Goal: Task Accomplishment & Management: Complete application form

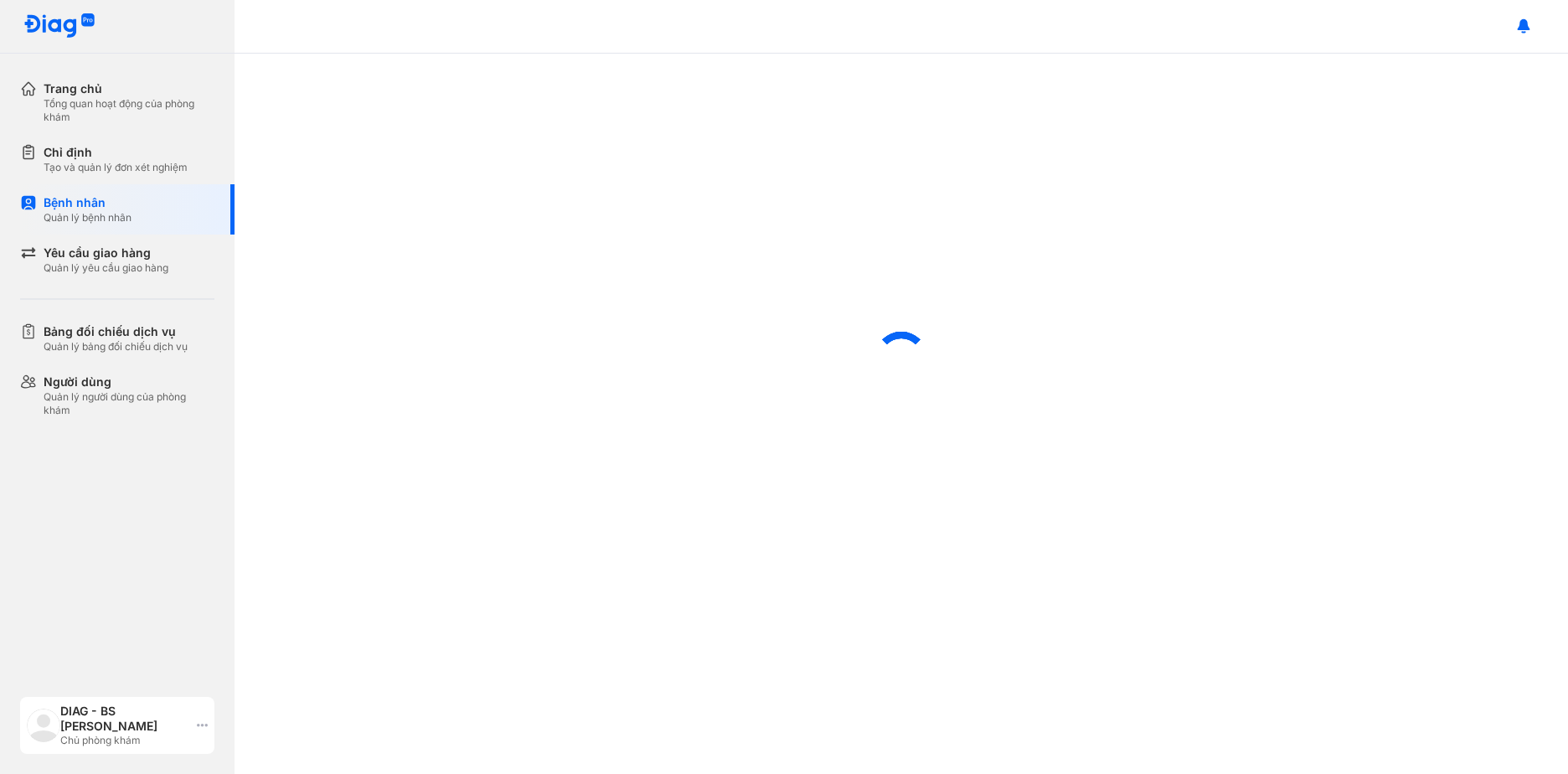
click at [195, 731] on div "DIAG - BS Bùi Quốc Cường Chủ phòng khám" at bounding box center [117, 725] width 194 height 57
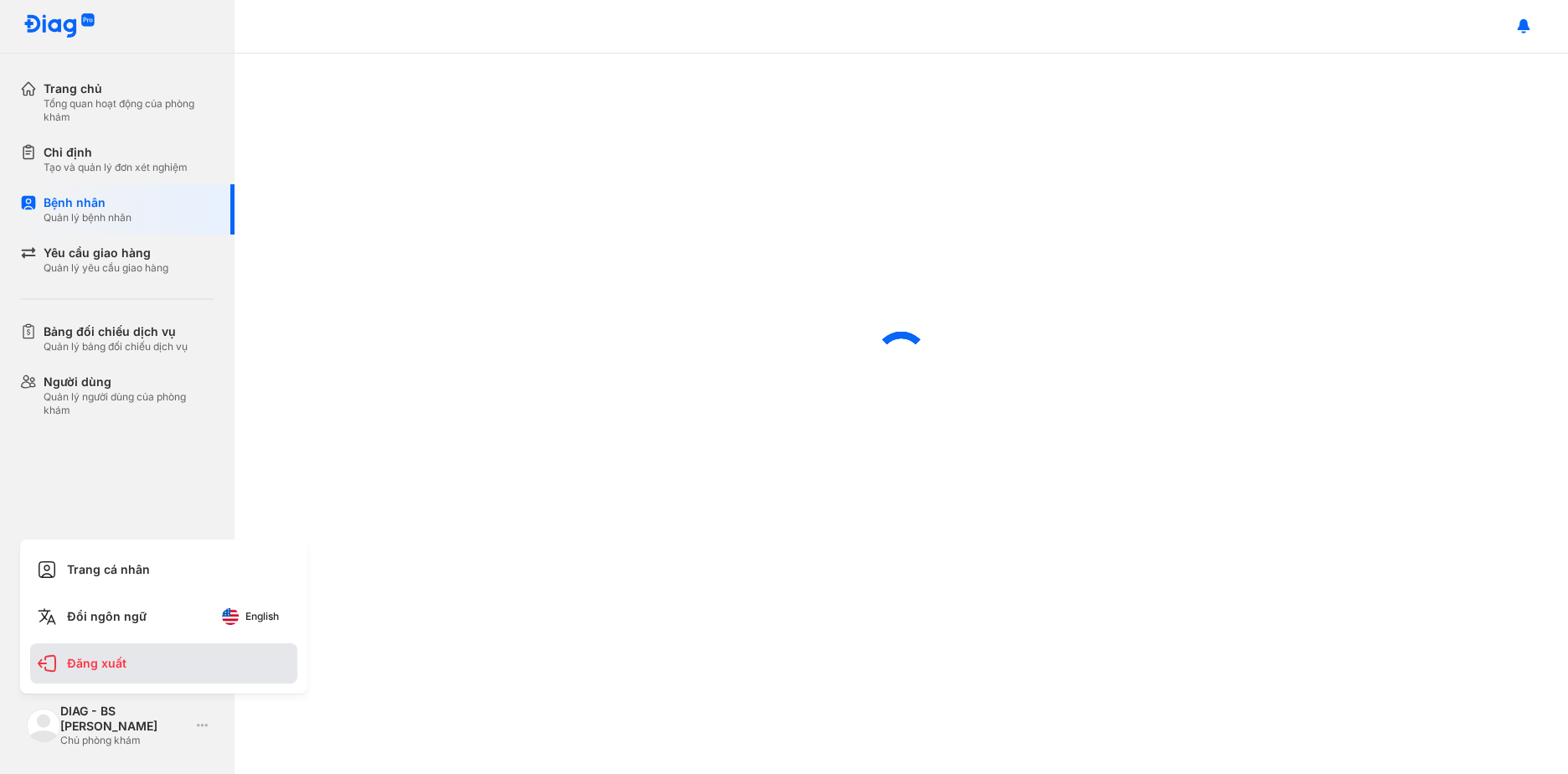
click at [182, 660] on div "Đăng xuất" at bounding box center [164, 663] width 267 height 40
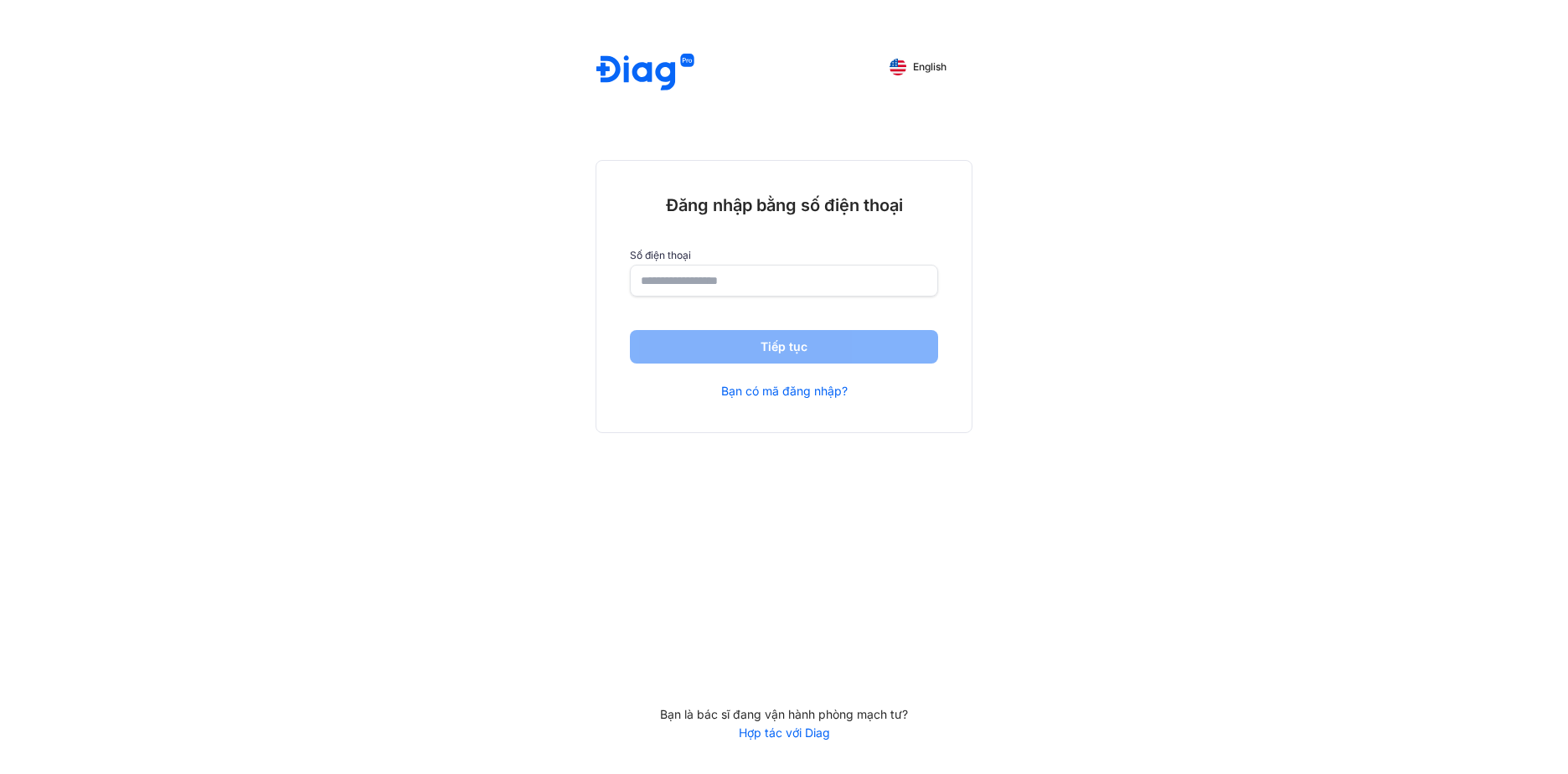
click at [719, 284] on input "number" at bounding box center [783, 280] width 286 height 30
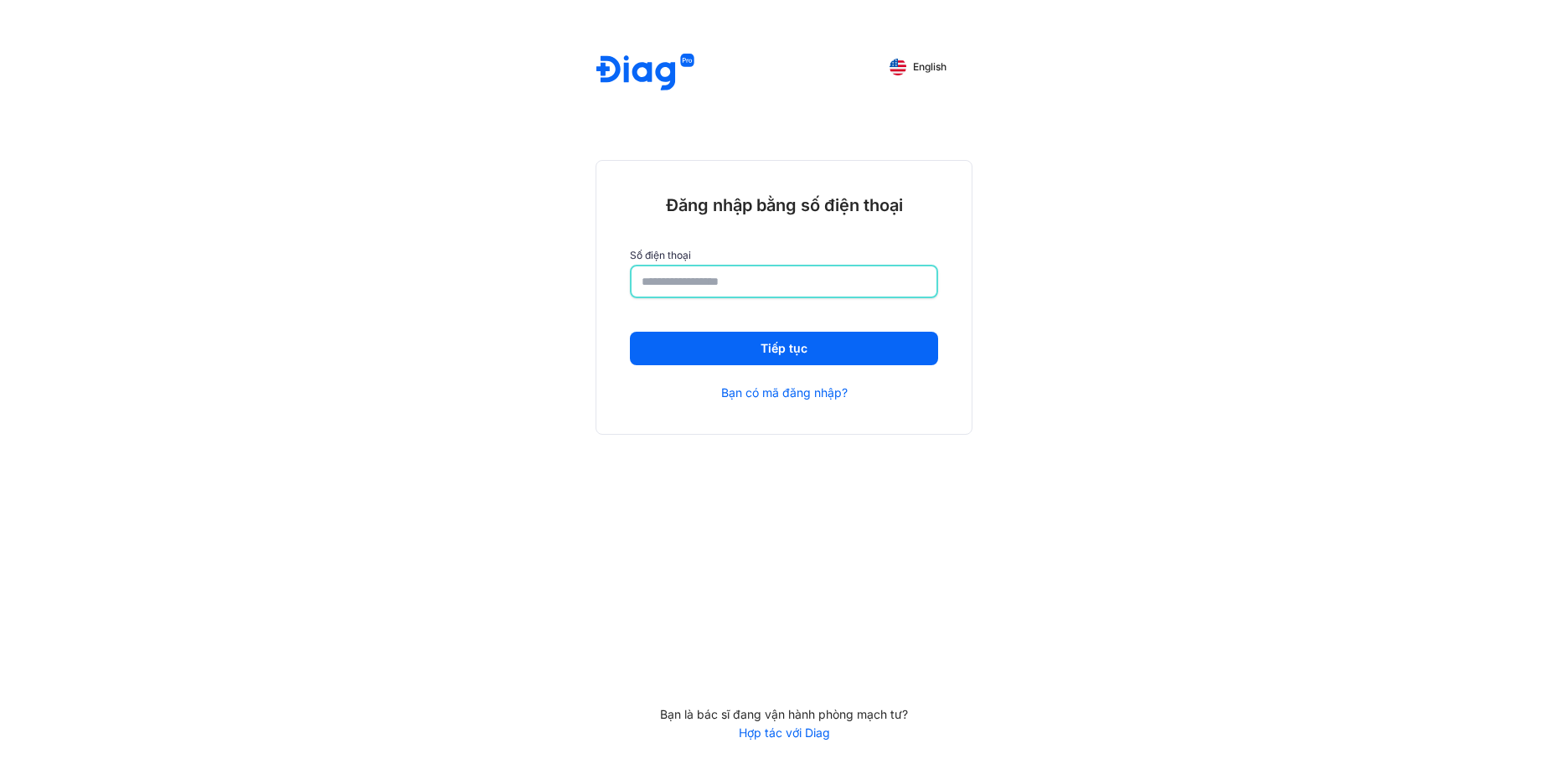
type input "**********"
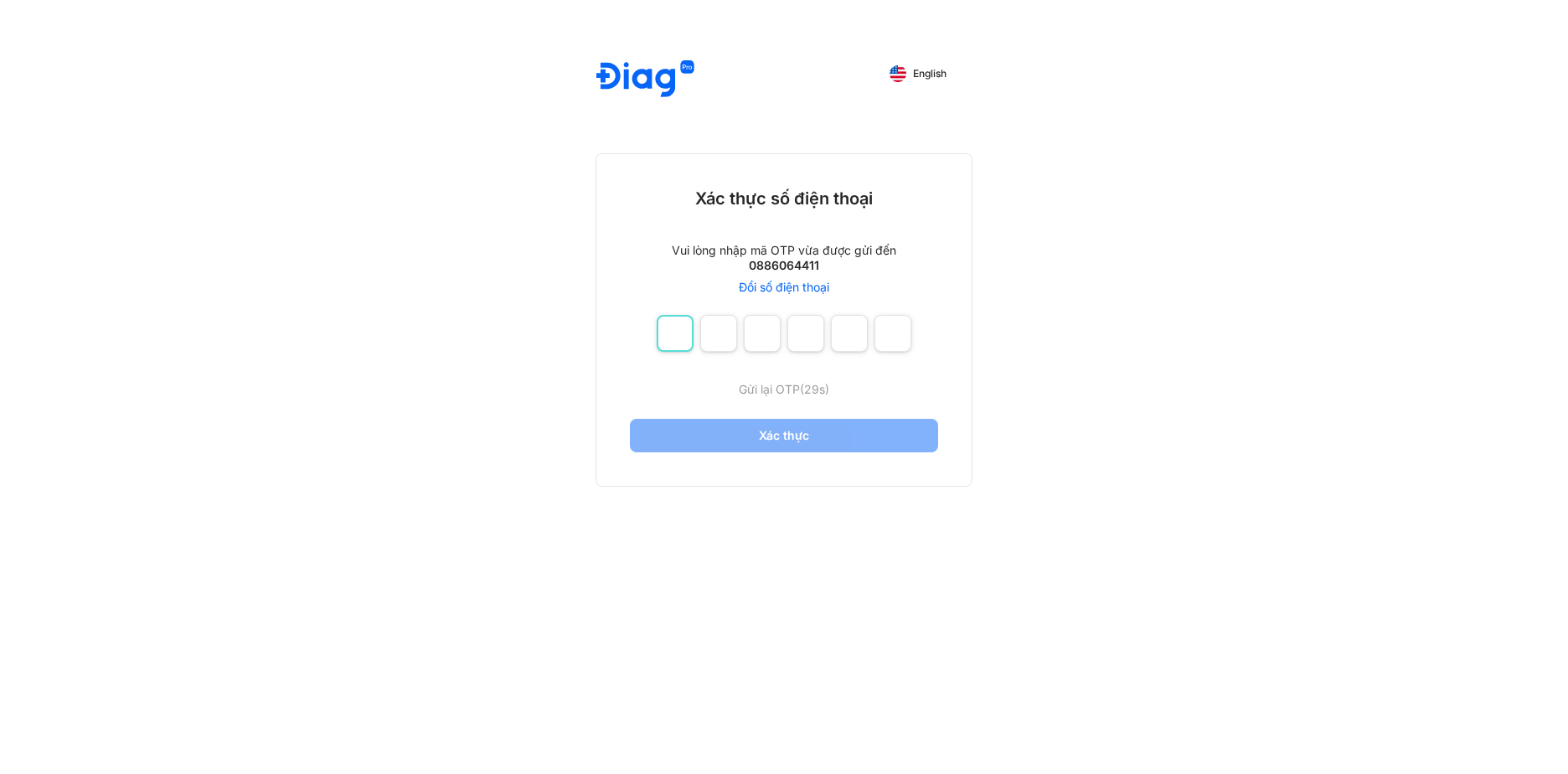
click at [671, 342] on input "number" at bounding box center [675, 333] width 37 height 37
type input "*"
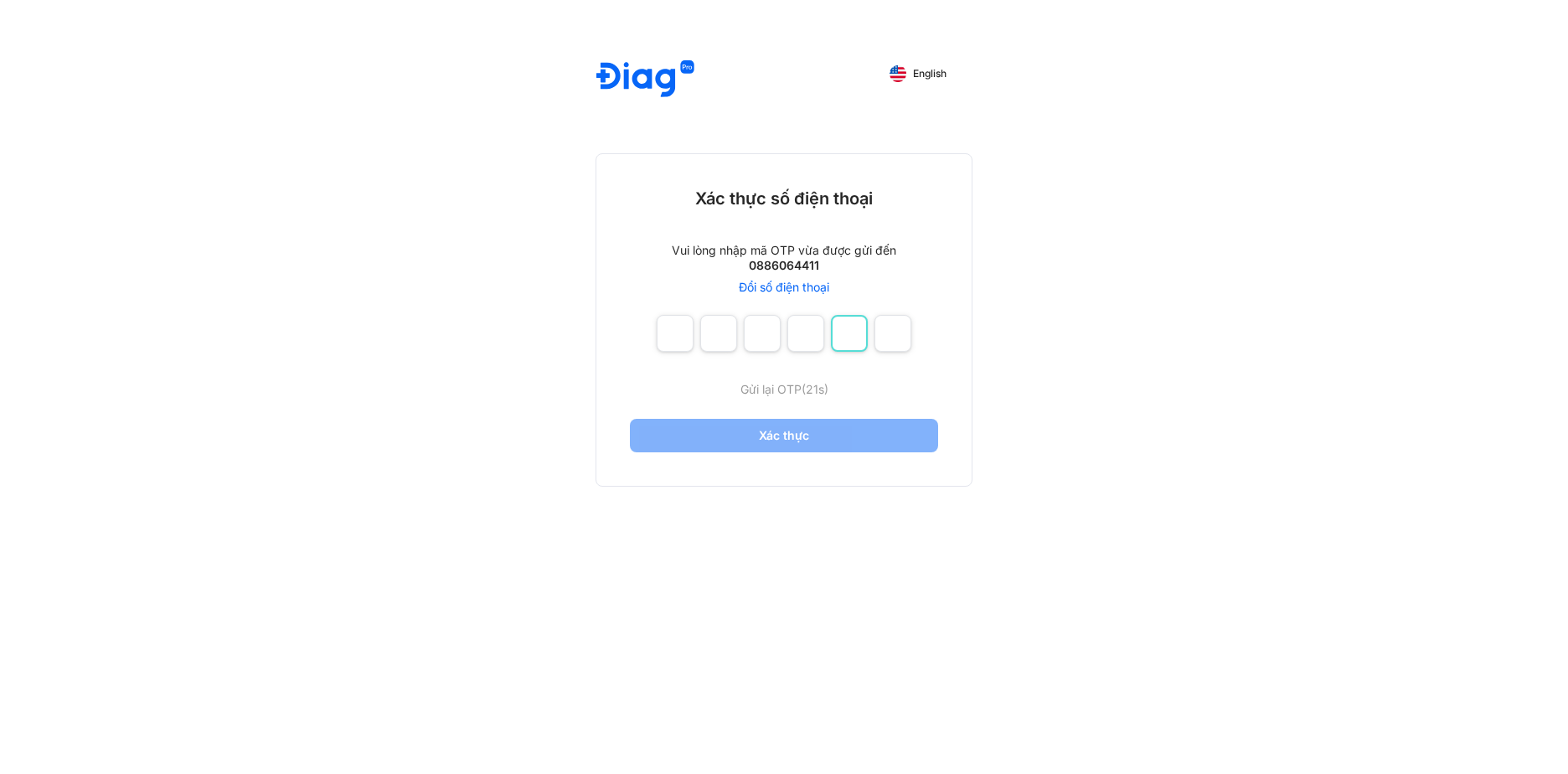
type input "*"
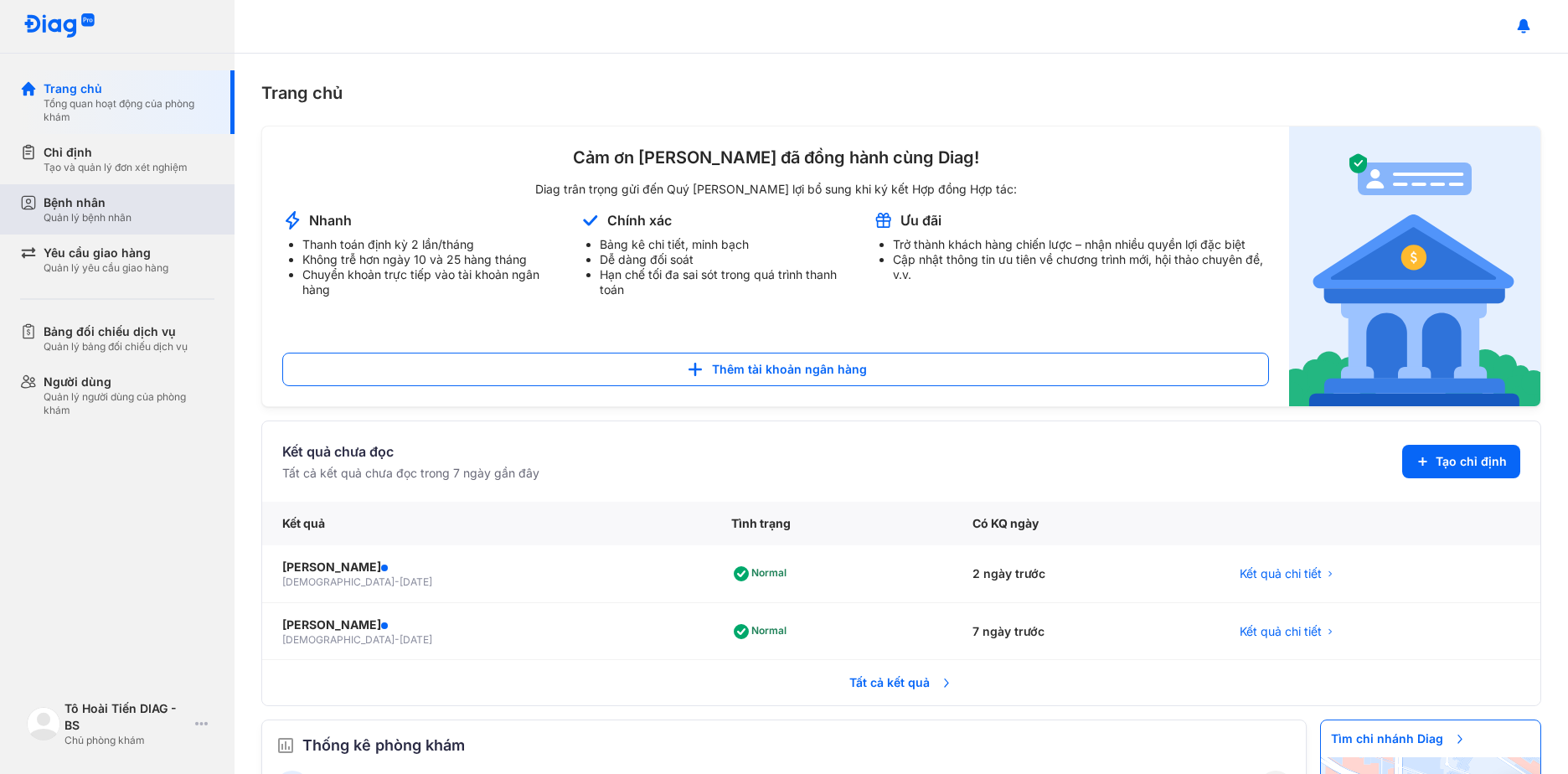
click at [101, 222] on div "Quản lý bệnh nhân" at bounding box center [87, 217] width 88 height 14
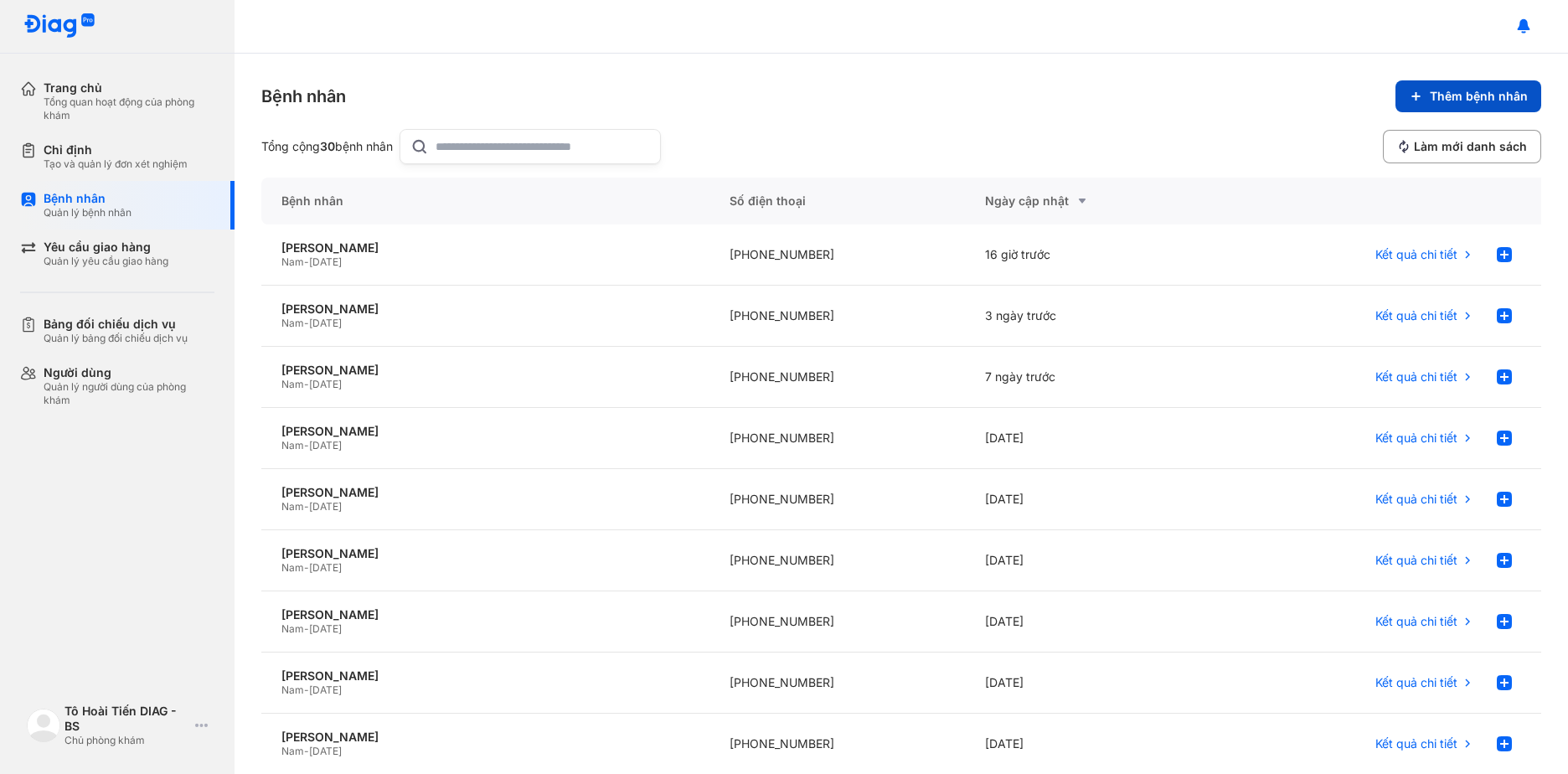
click at [1436, 92] on span "Thêm bệnh nhân" at bounding box center [1479, 96] width 98 height 15
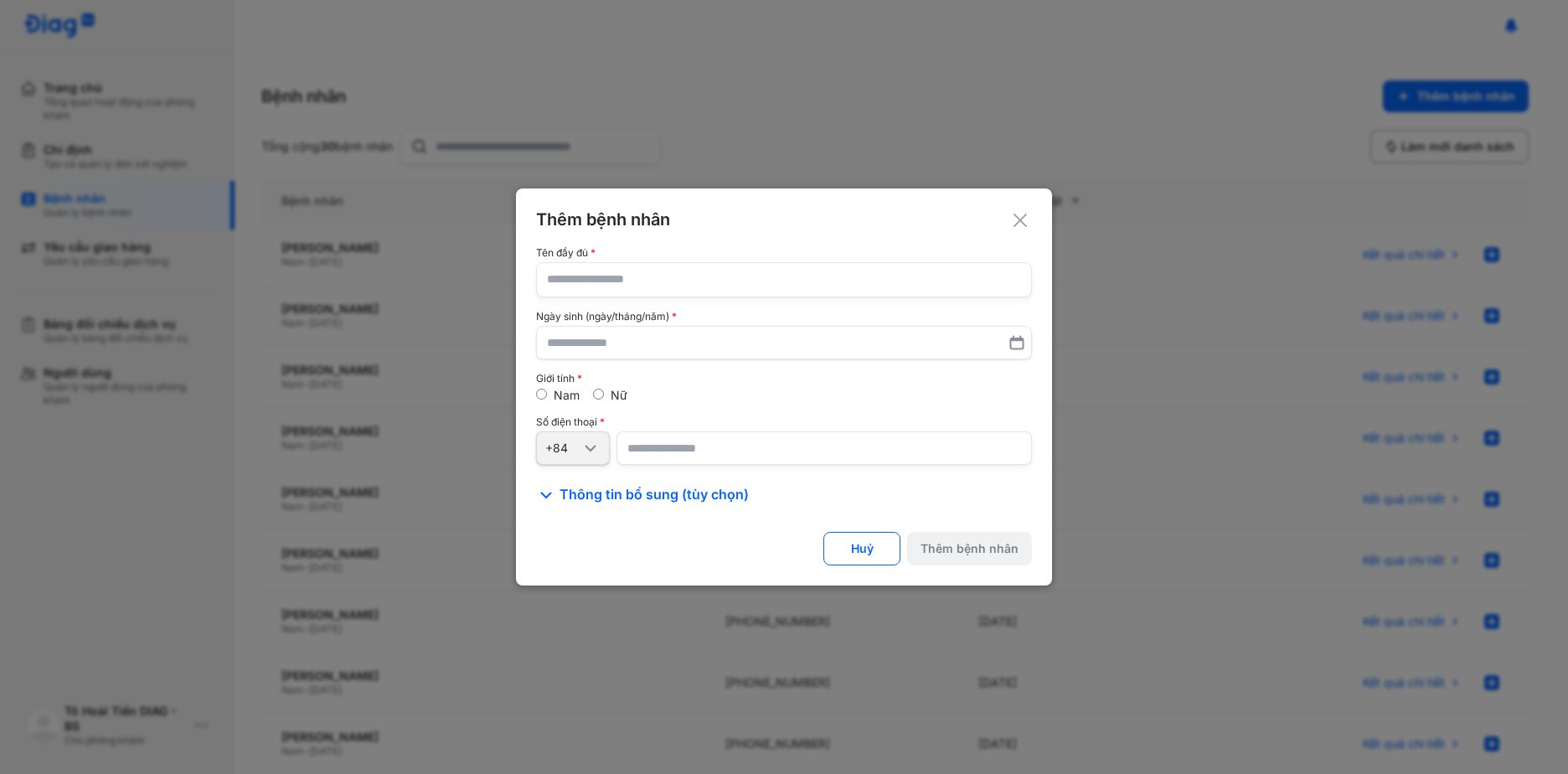
click at [606, 285] on input "text" at bounding box center [784, 279] width 474 height 34
type input "*"
type input "********"
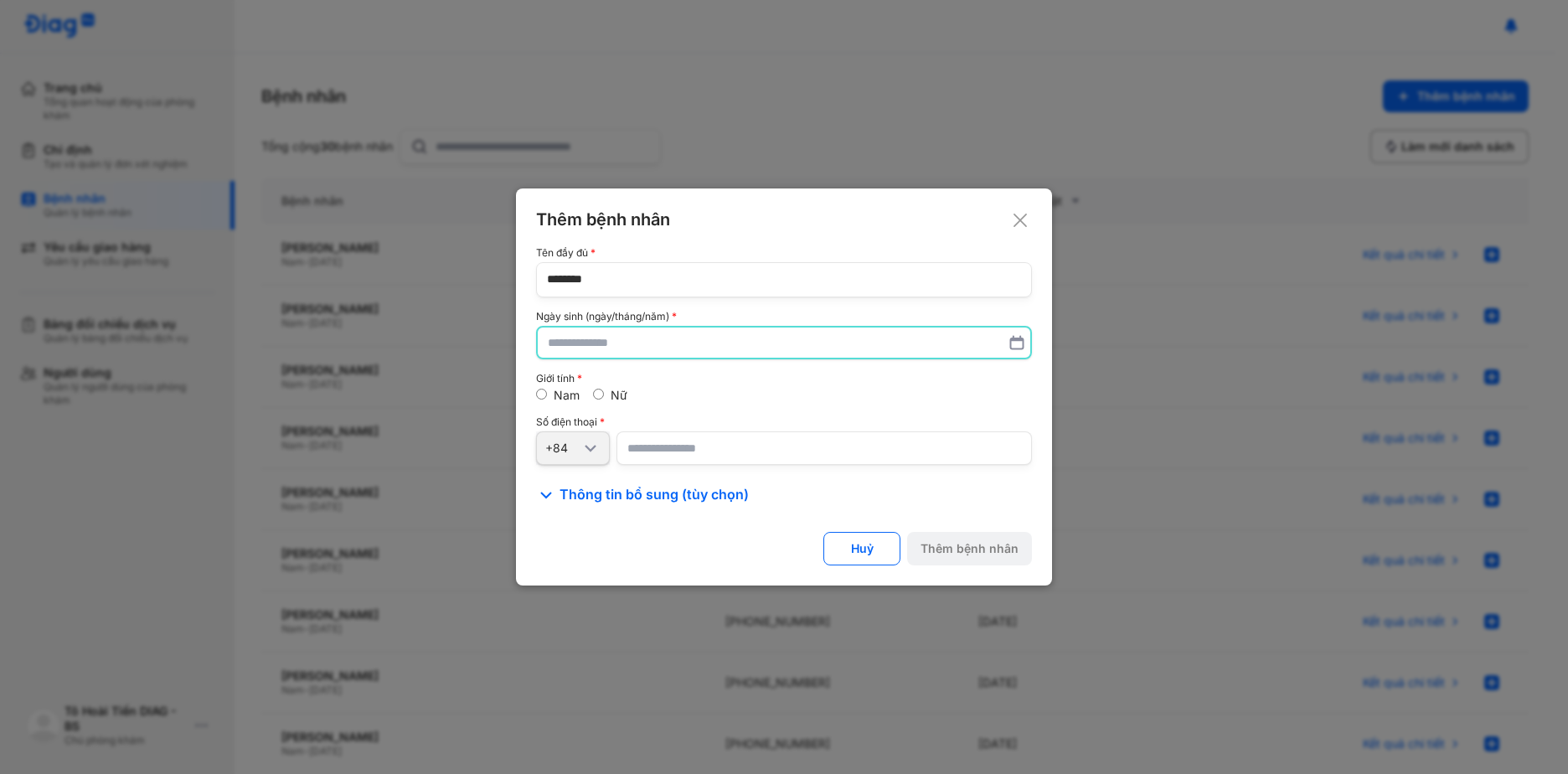
click at [637, 339] on input "text" at bounding box center [784, 342] width 472 height 30
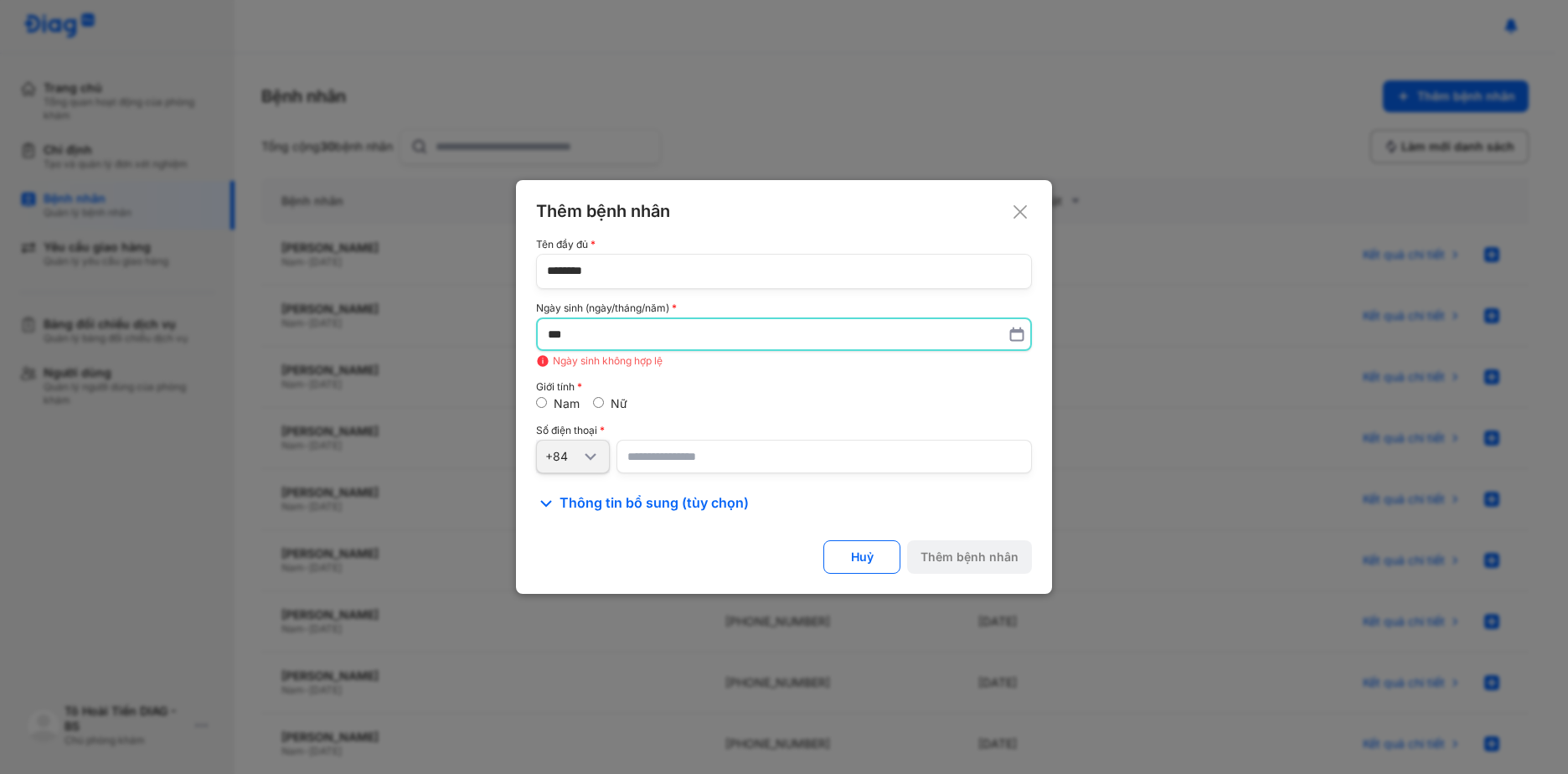
type input "*"
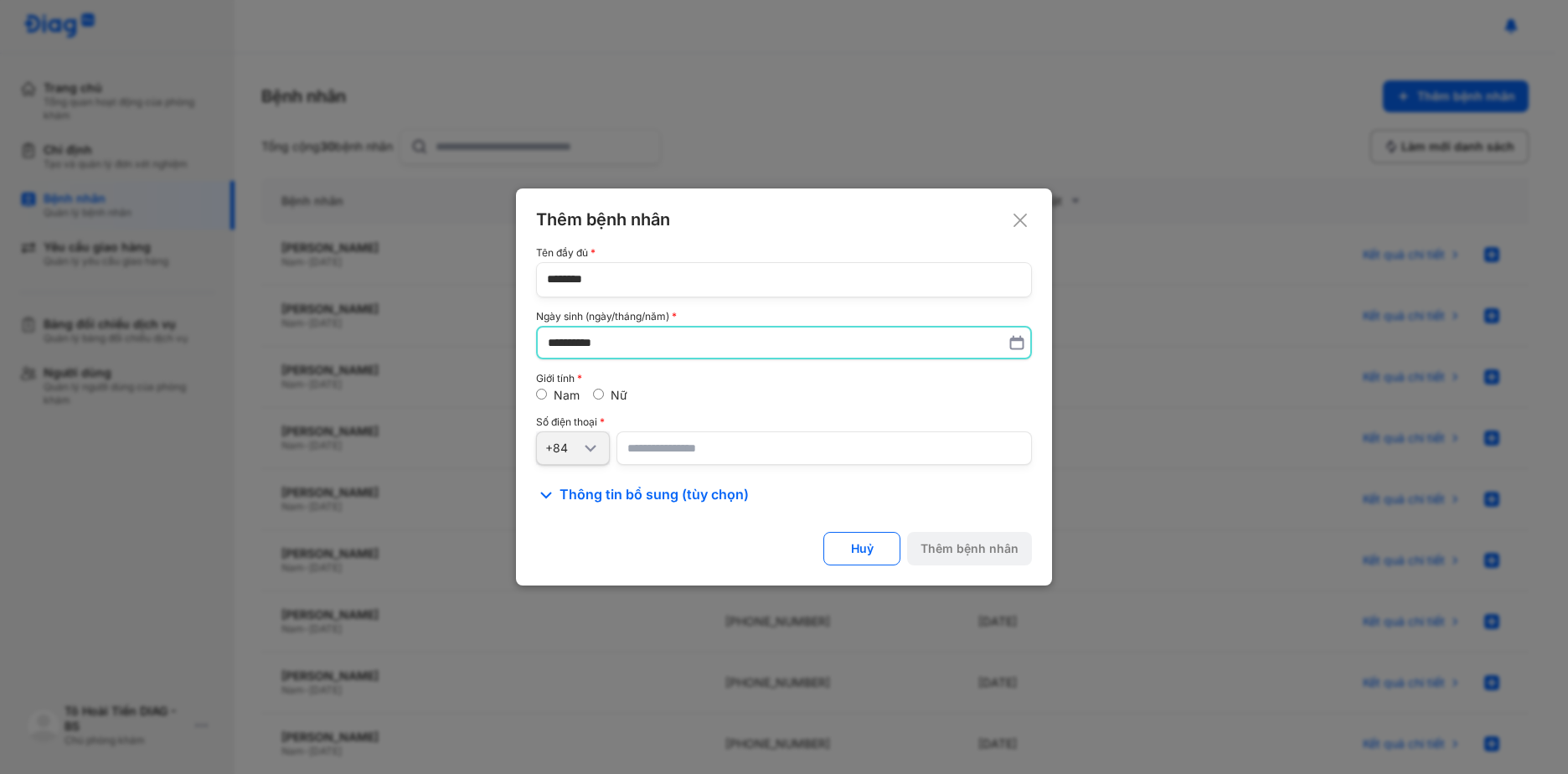
type input "**********"
click at [682, 455] on input "number" at bounding box center [824, 449] width 415 height 34
type input "*"
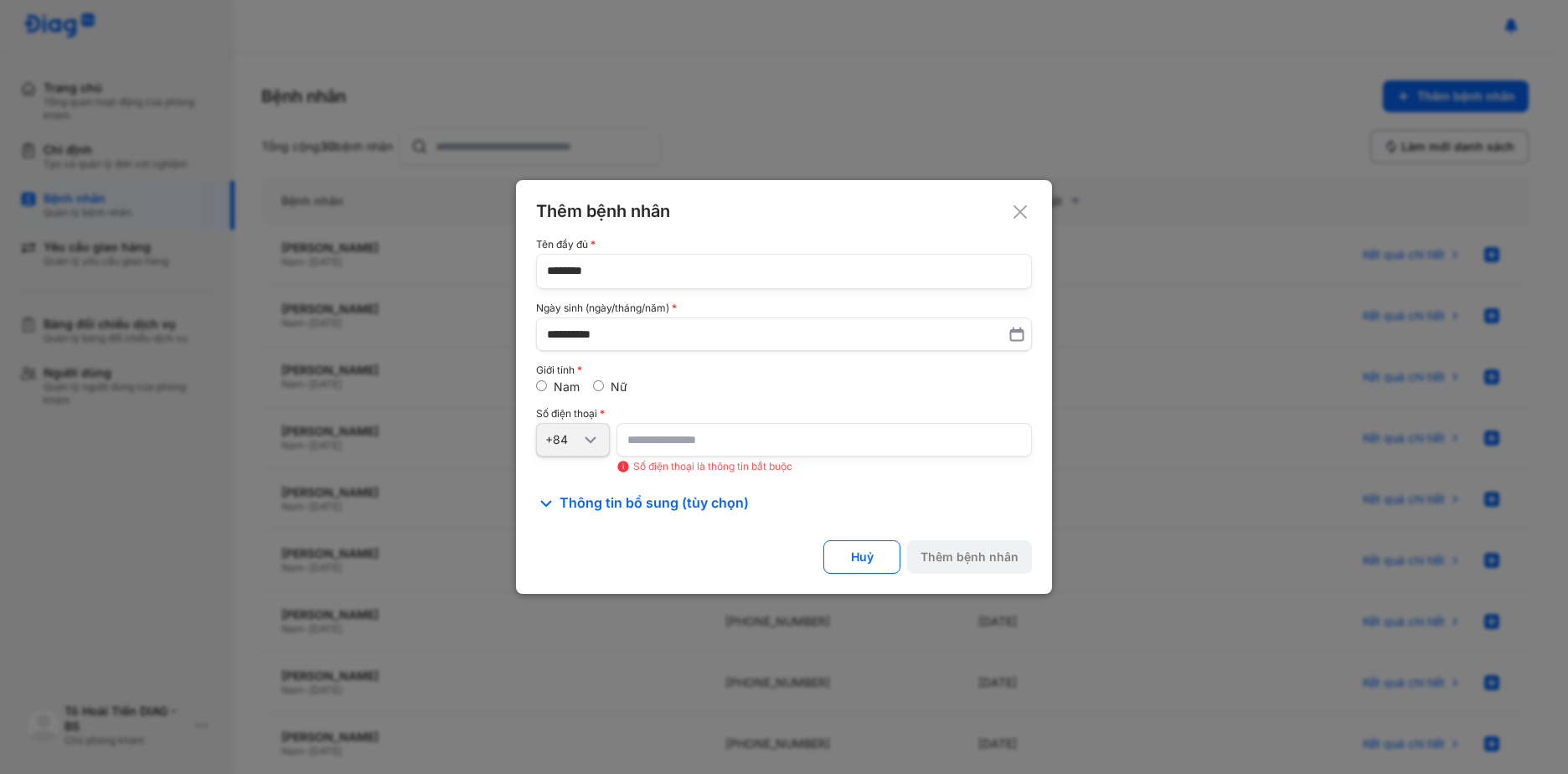
type input "*"
click at [697, 442] on input "number" at bounding box center [824, 440] width 415 height 34
click at [698, 441] on input "number" at bounding box center [824, 440] width 415 height 34
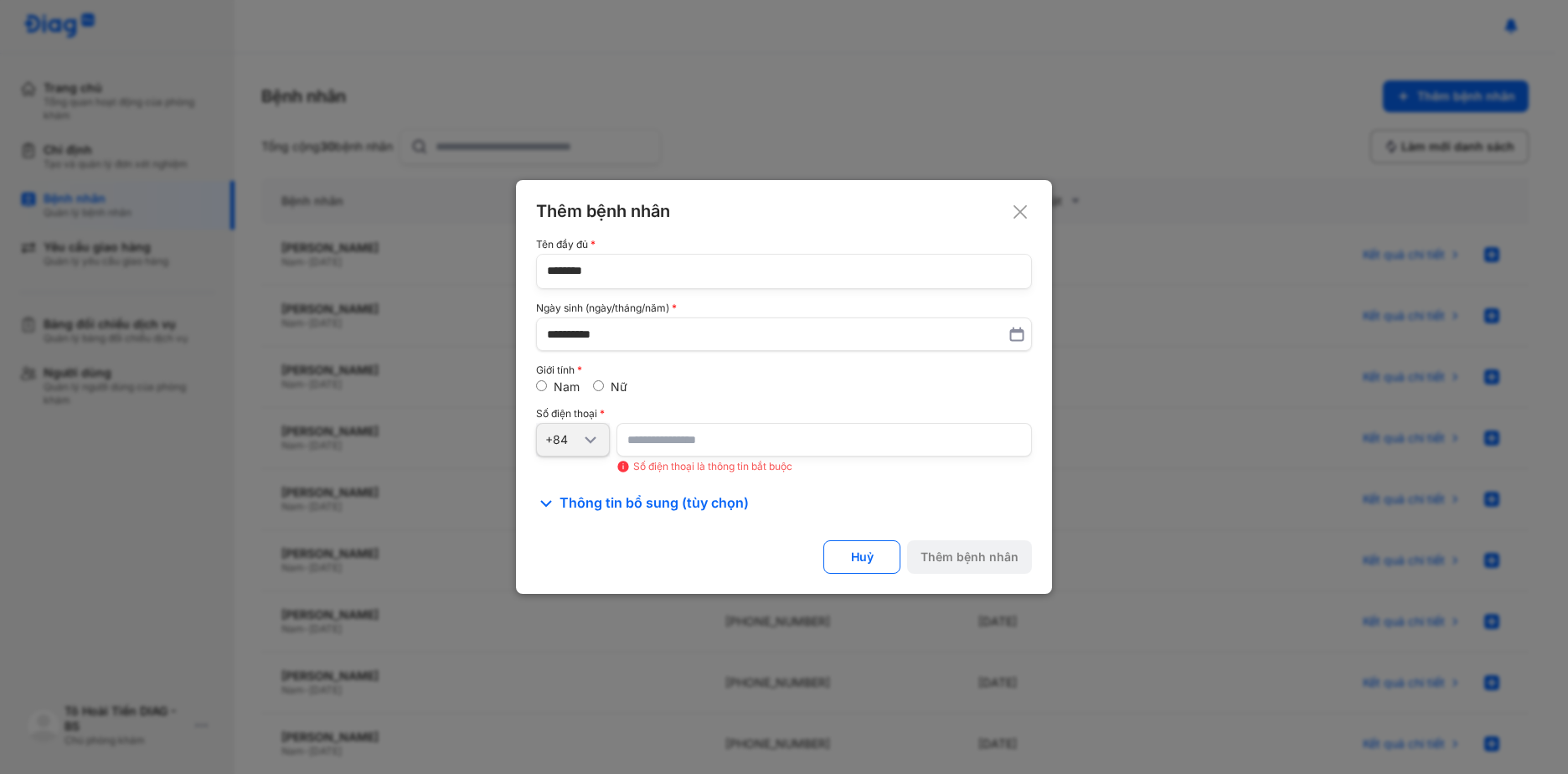
click at [698, 441] on input "number" at bounding box center [824, 440] width 415 height 34
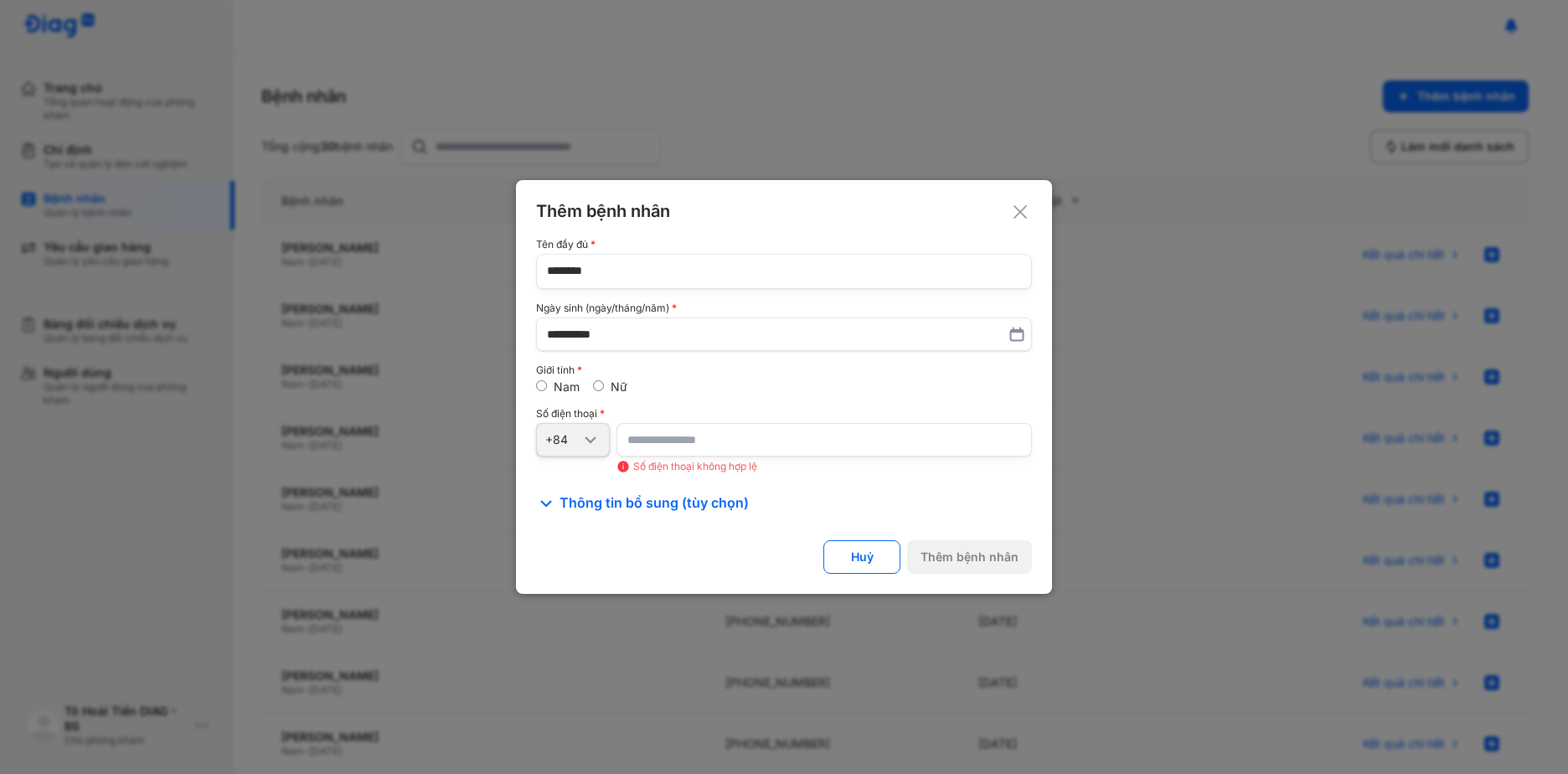
type input "*"
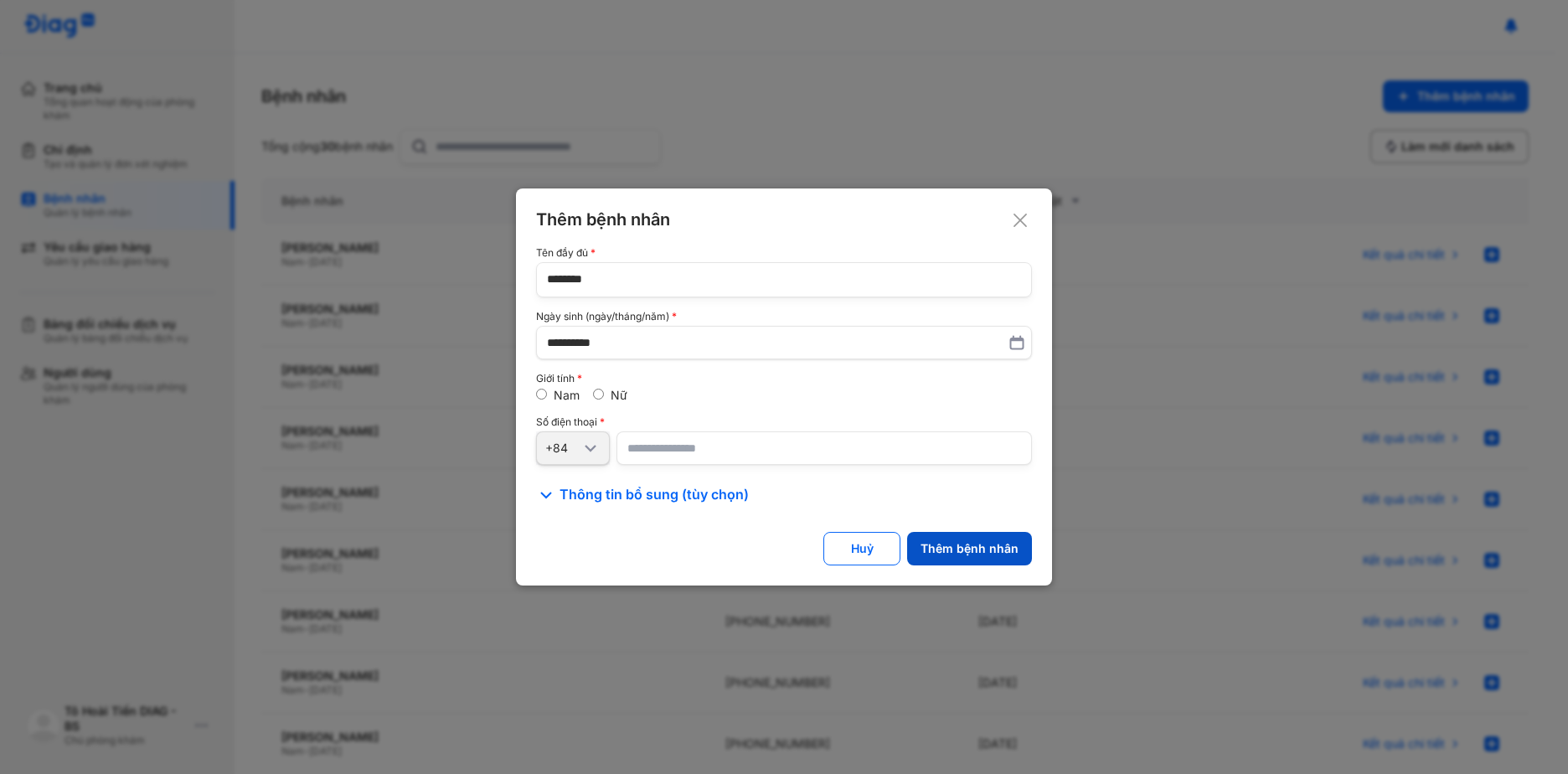
type input "**********"
click at [981, 538] on button "Thêm bệnh nhân" at bounding box center [968, 548] width 124 height 34
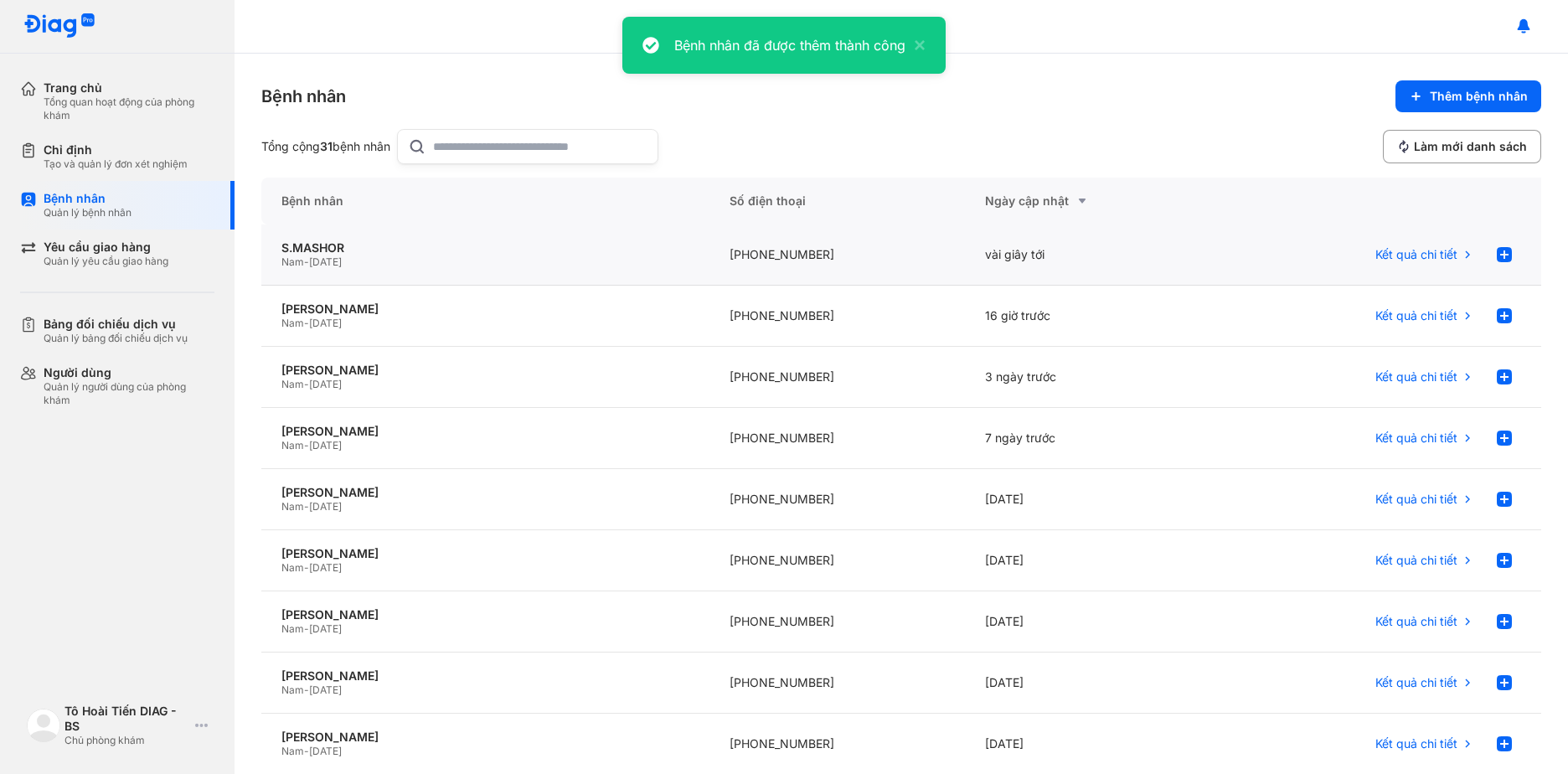
click at [521, 270] on div "S.MASHOR Nam - 11/01/1974" at bounding box center [485, 254] width 448 height 61
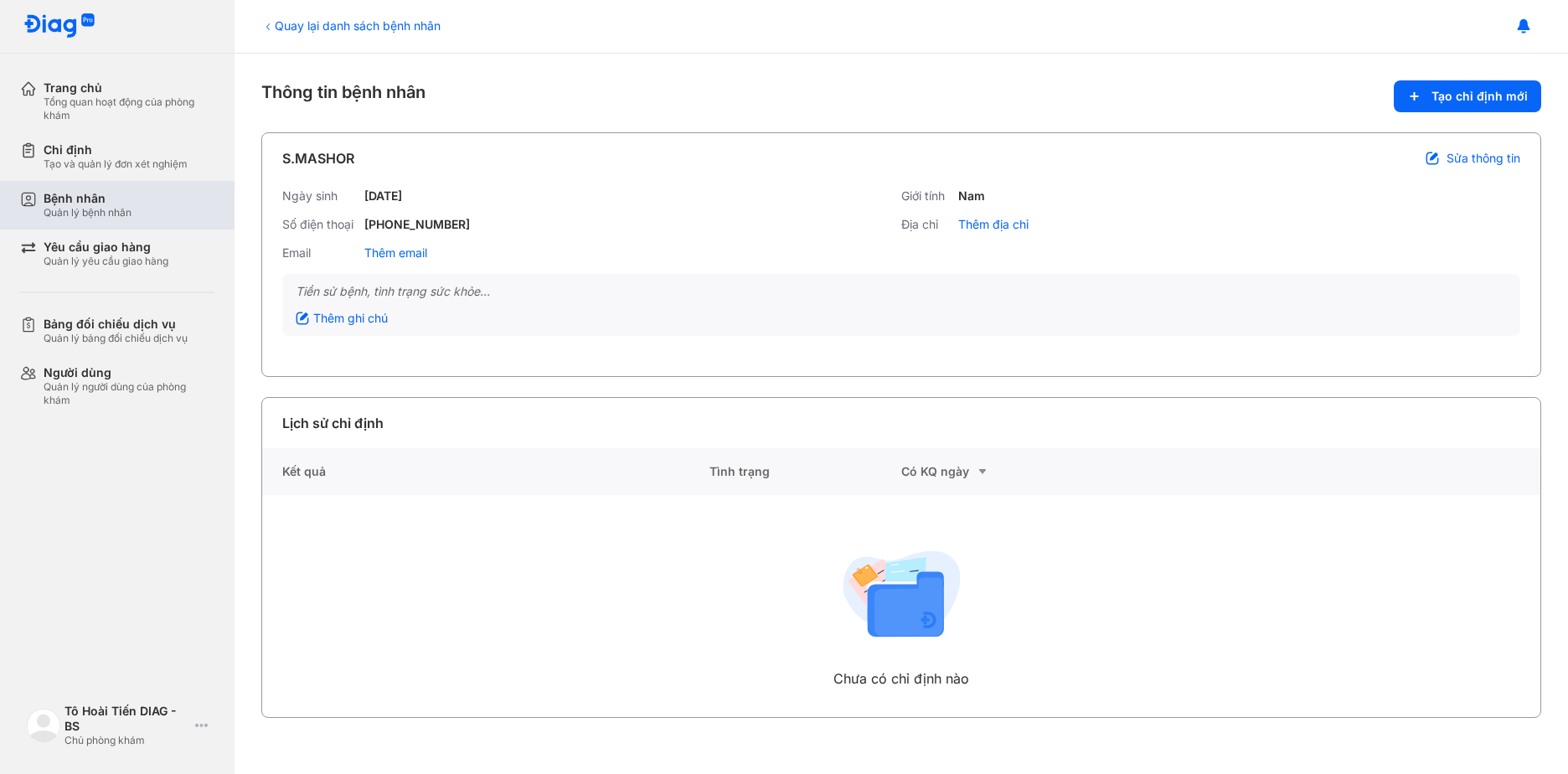
click at [94, 192] on div "Bệnh nhân" at bounding box center [87, 198] width 88 height 15
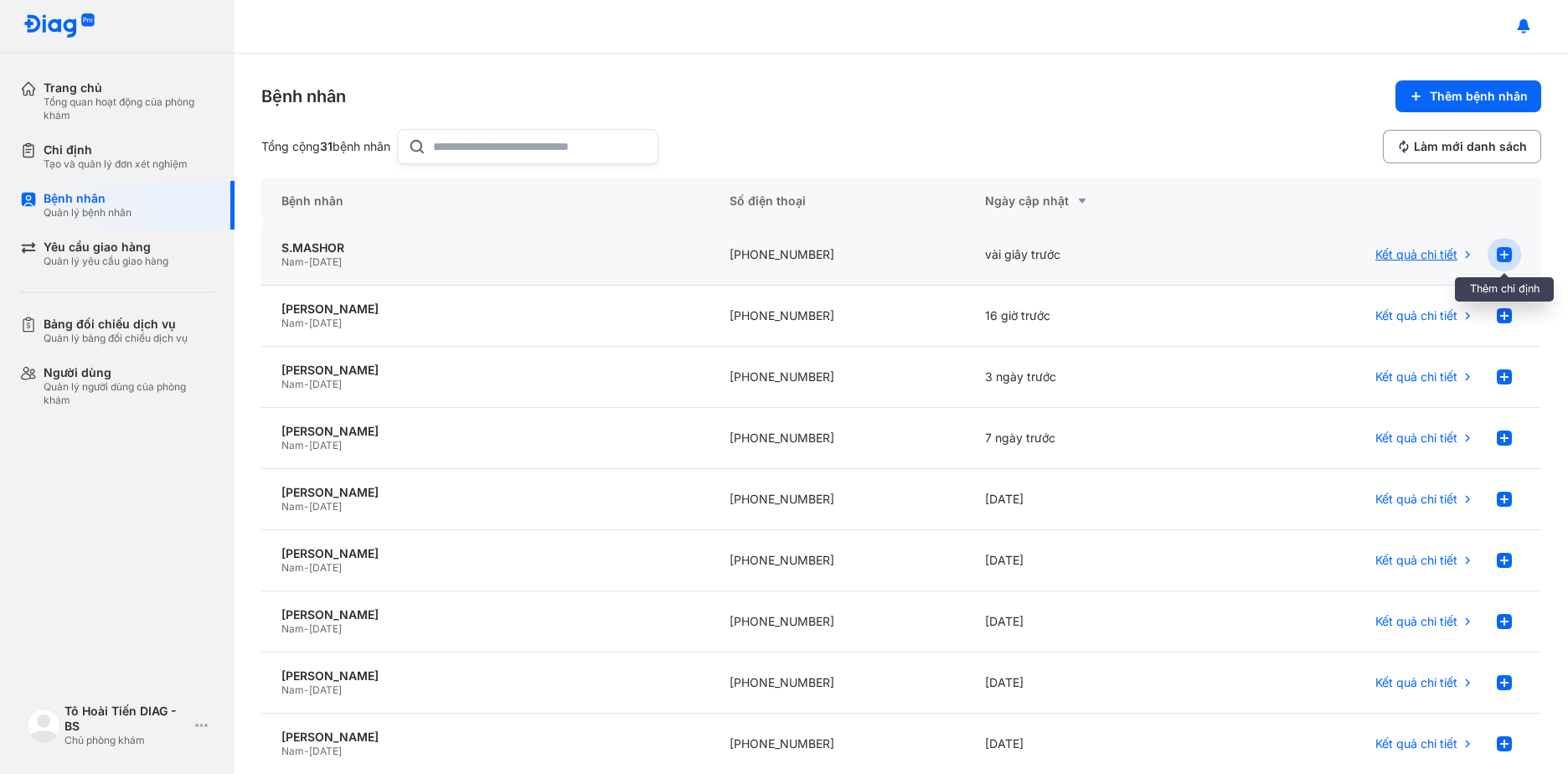
click at [1496, 257] on use at bounding box center [1503, 254] width 15 height 15
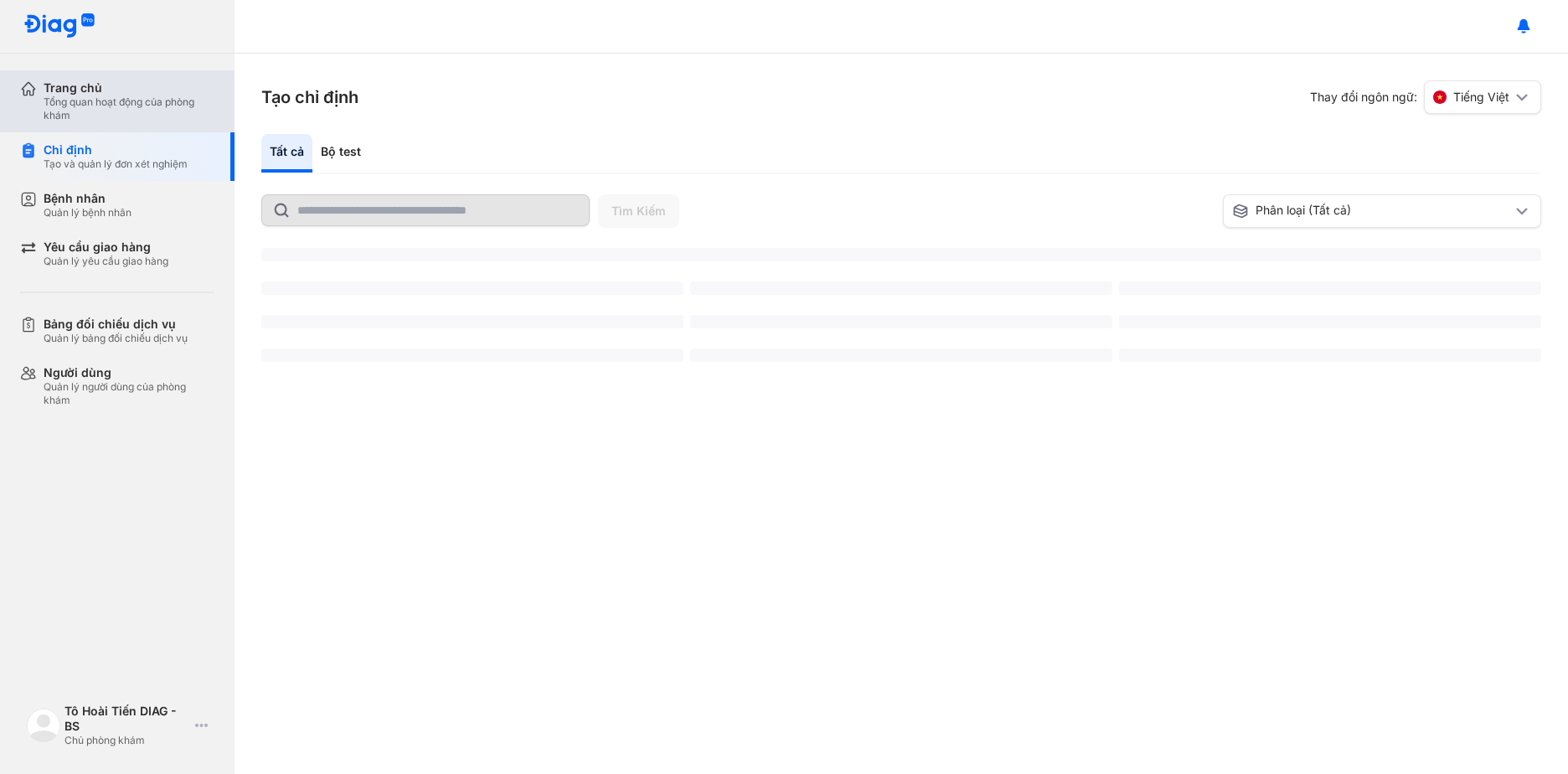
click at [371, 222] on input "text" at bounding box center [438, 210] width 282 height 30
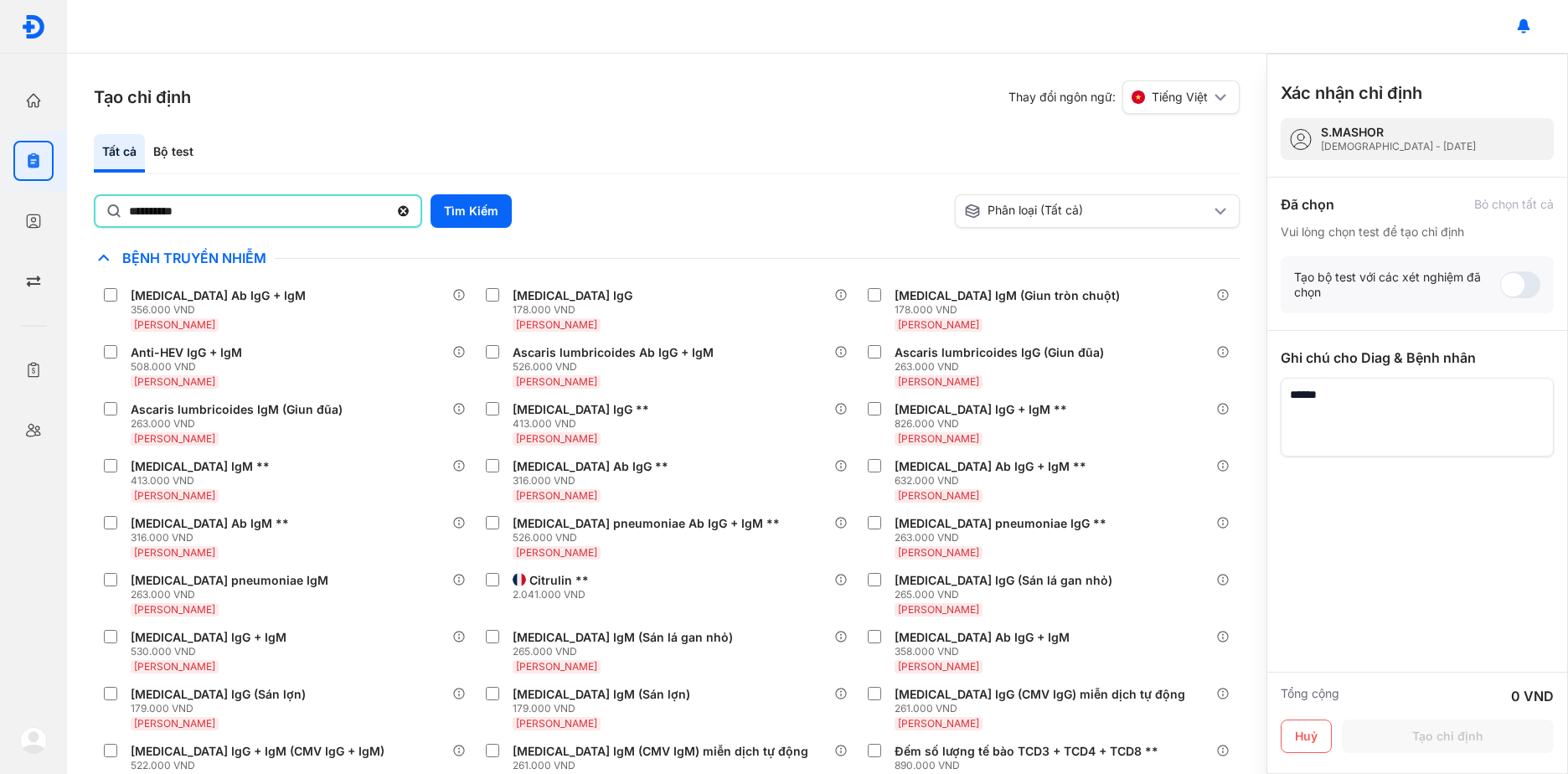
type input "**********"
click at [471, 210] on button "Tìm Kiếm" at bounding box center [471, 211] width 81 height 34
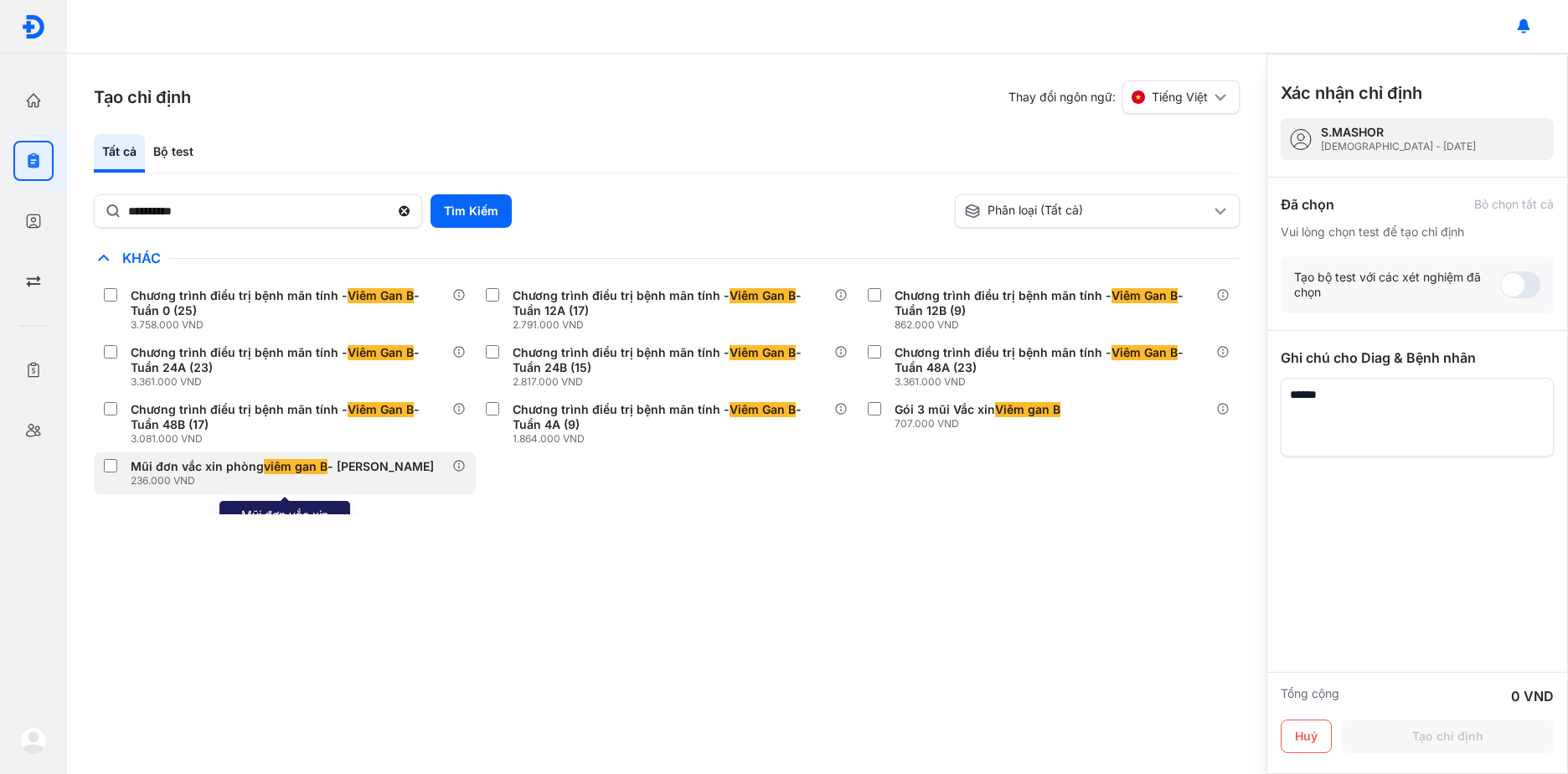
click at [369, 475] on div "236.000 VND" at bounding box center [285, 481] width 310 height 14
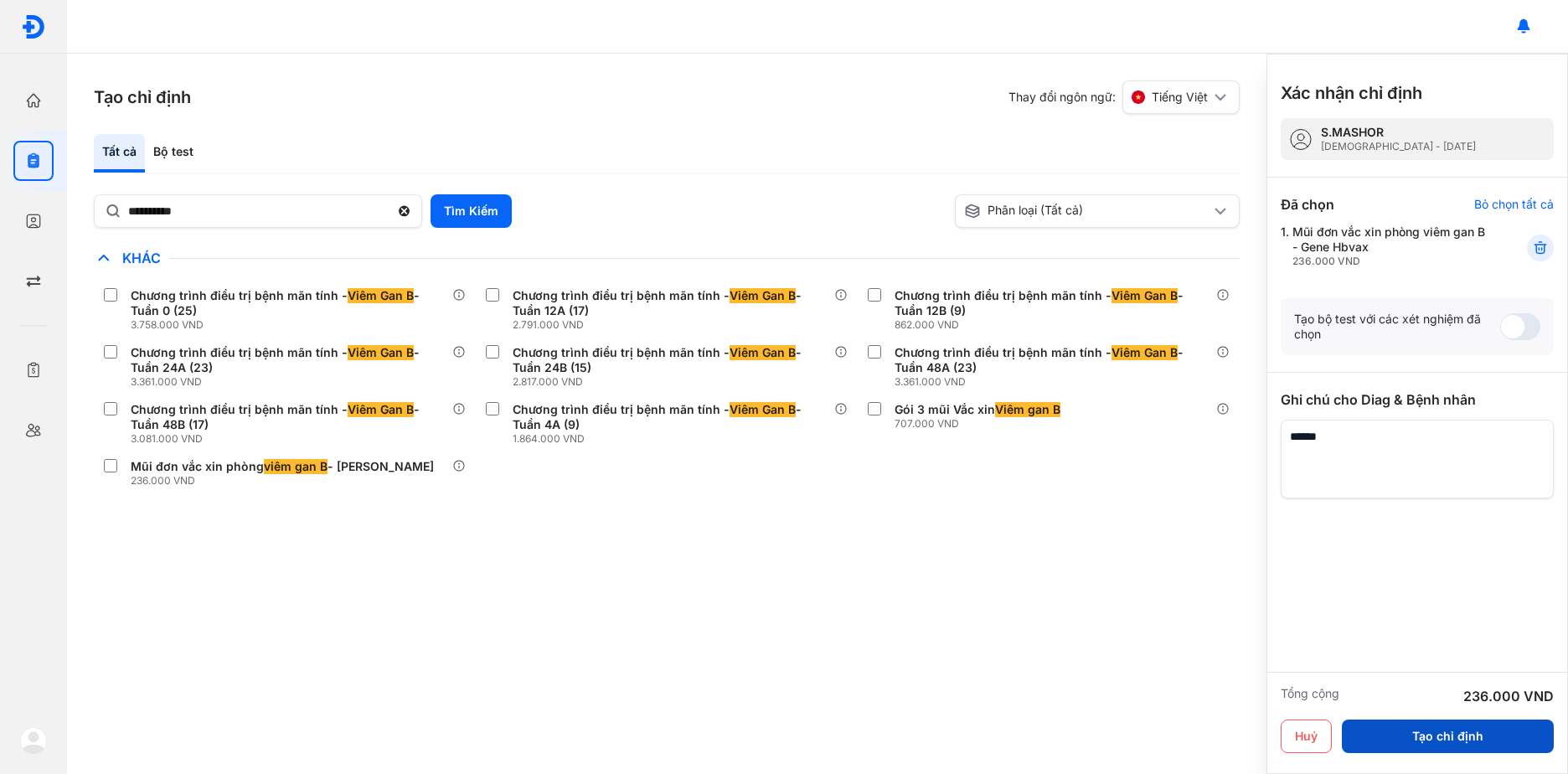
click at [1468, 739] on button "Tạo chỉ định" at bounding box center [1447, 736] width 212 height 34
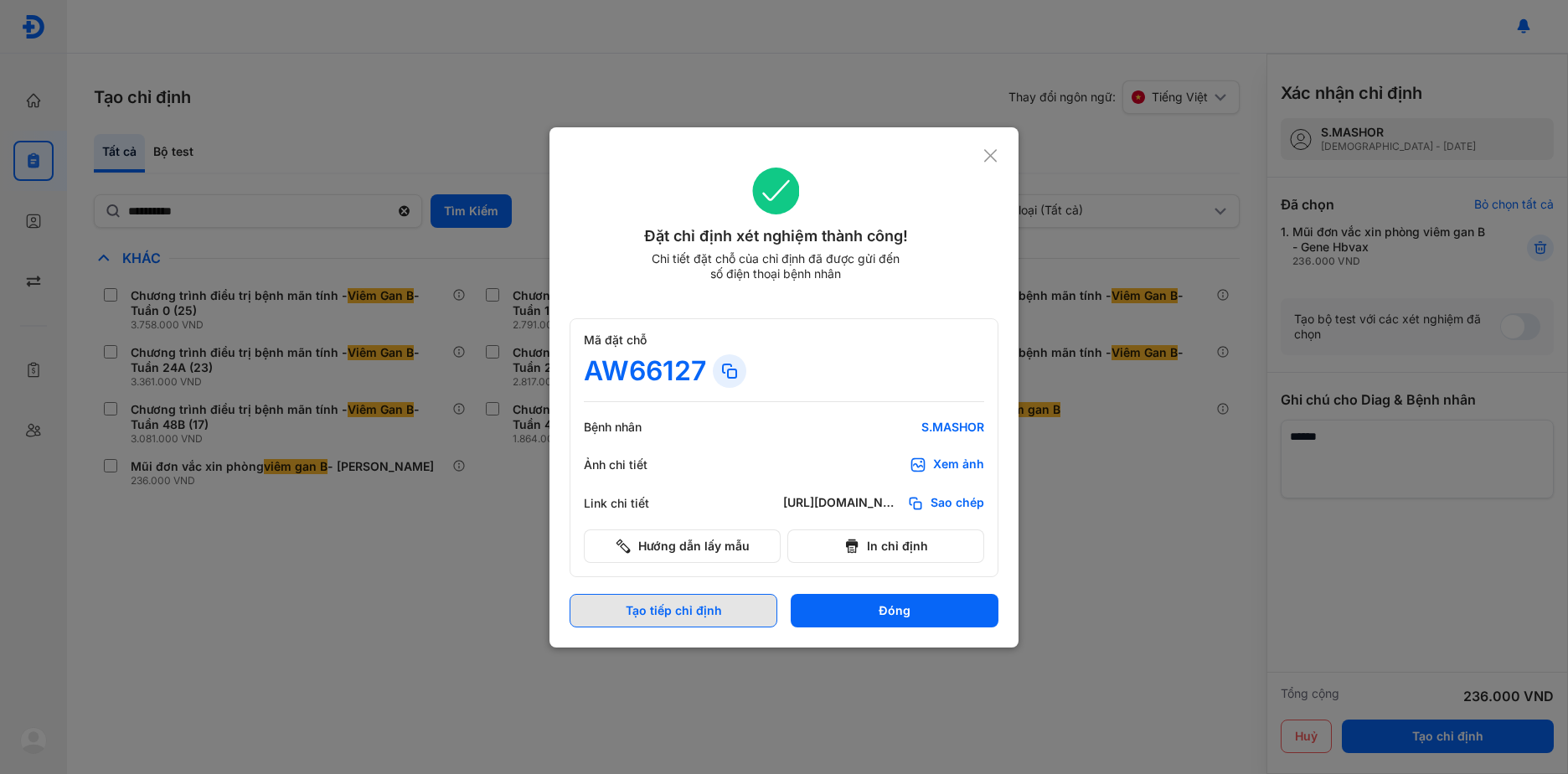
click at [699, 616] on button "Tạo tiếp chỉ định" at bounding box center [673, 610] width 208 height 34
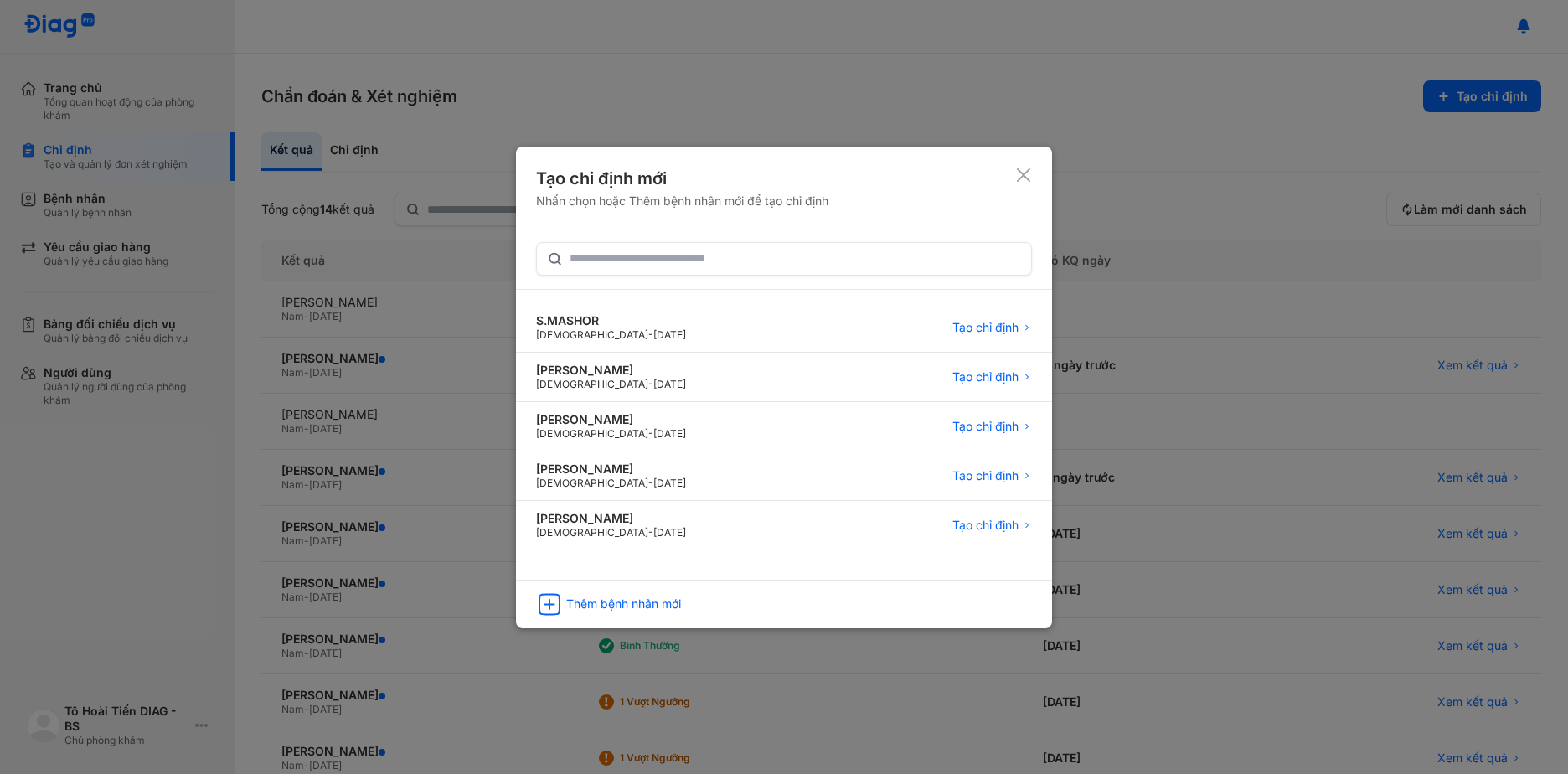
click at [1025, 176] on use at bounding box center [1023, 174] width 14 height 14
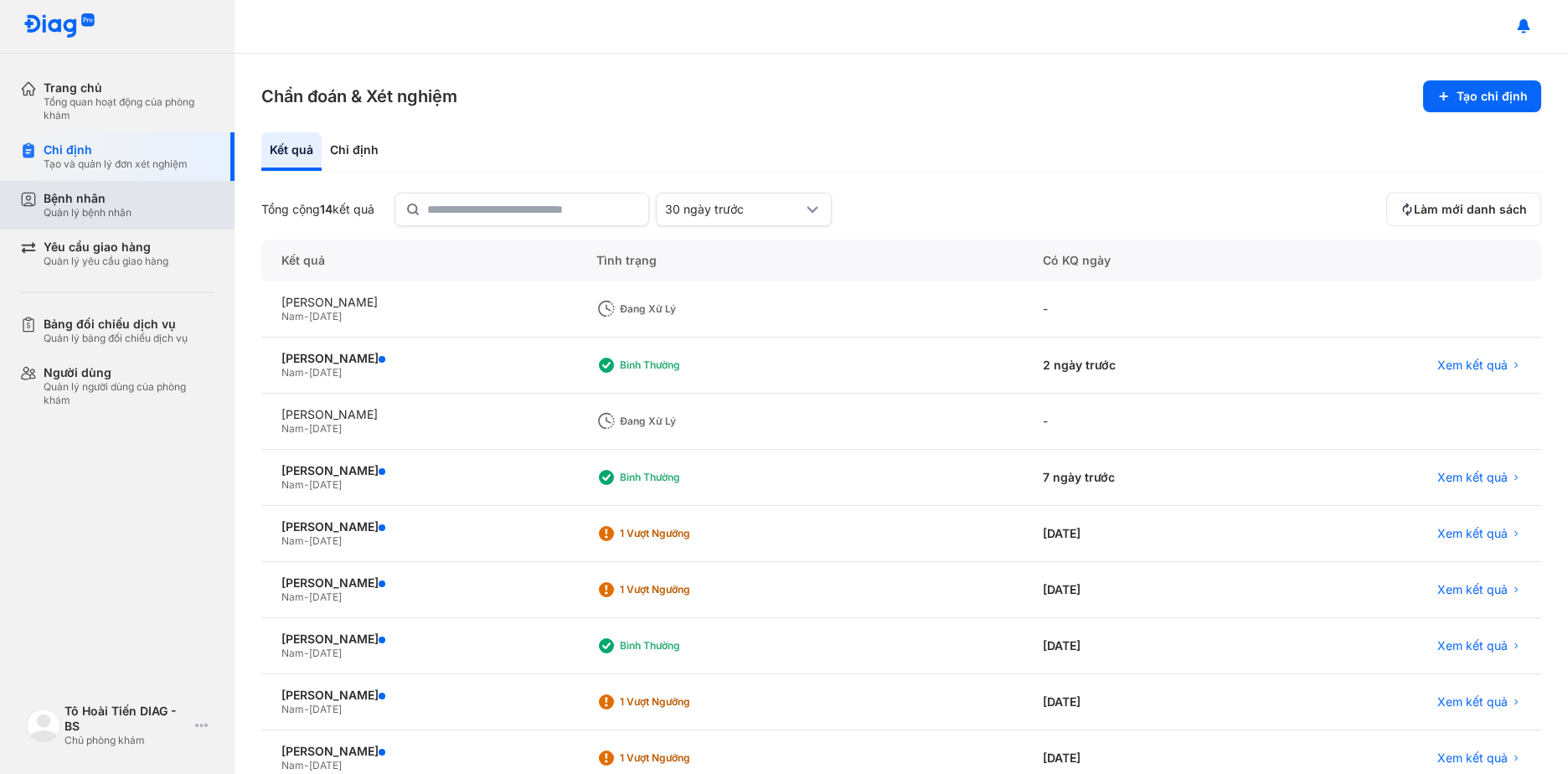
click at [112, 212] on div "Quản lý bệnh nhân" at bounding box center [87, 213] width 88 height 14
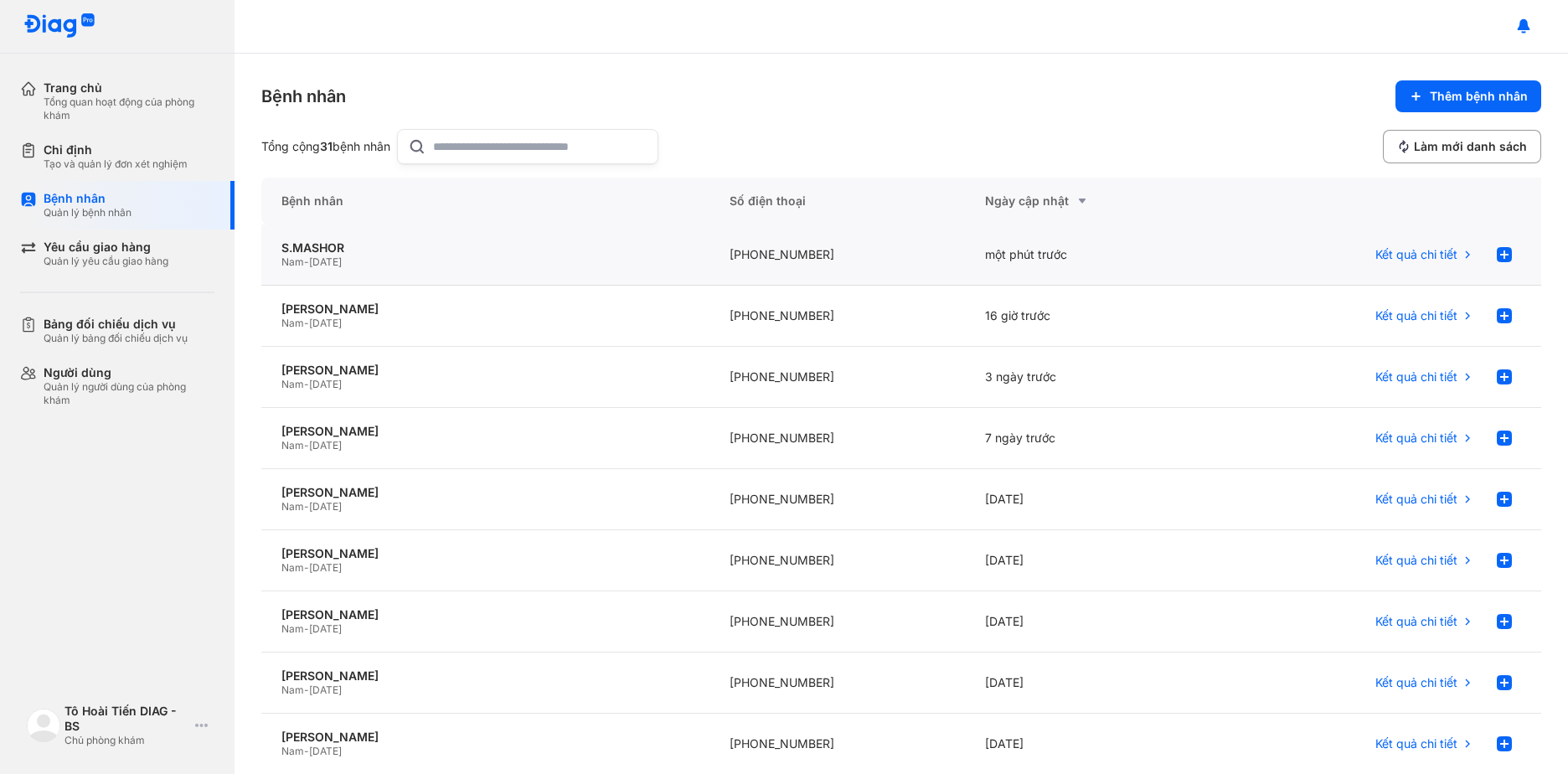
click at [1186, 253] on div "một phút trước" at bounding box center [1093, 254] width 256 height 61
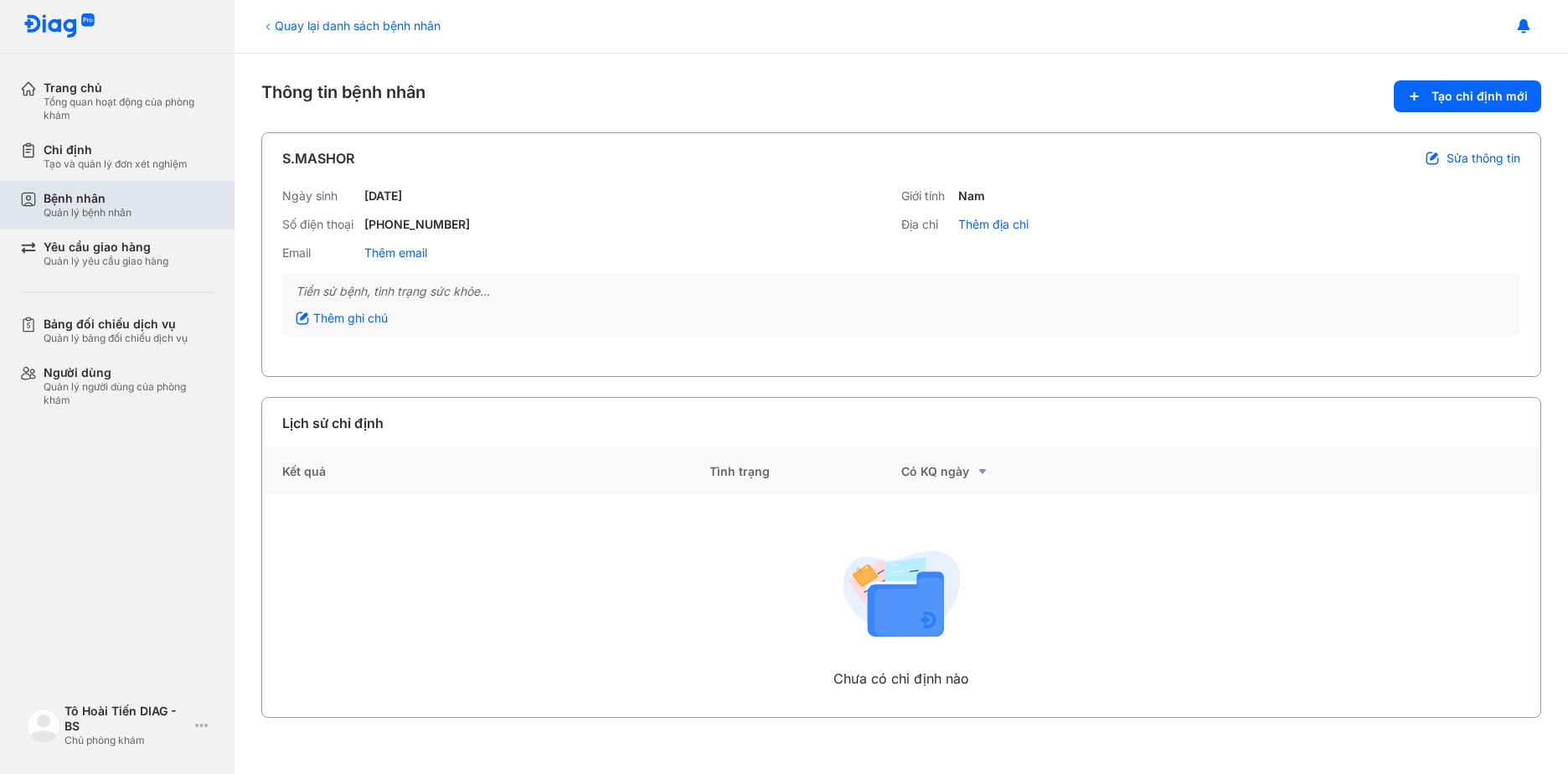
click at [138, 197] on div "Bệnh nhân Quản lý bệnh nhân" at bounding box center [129, 204] width 171 height 28
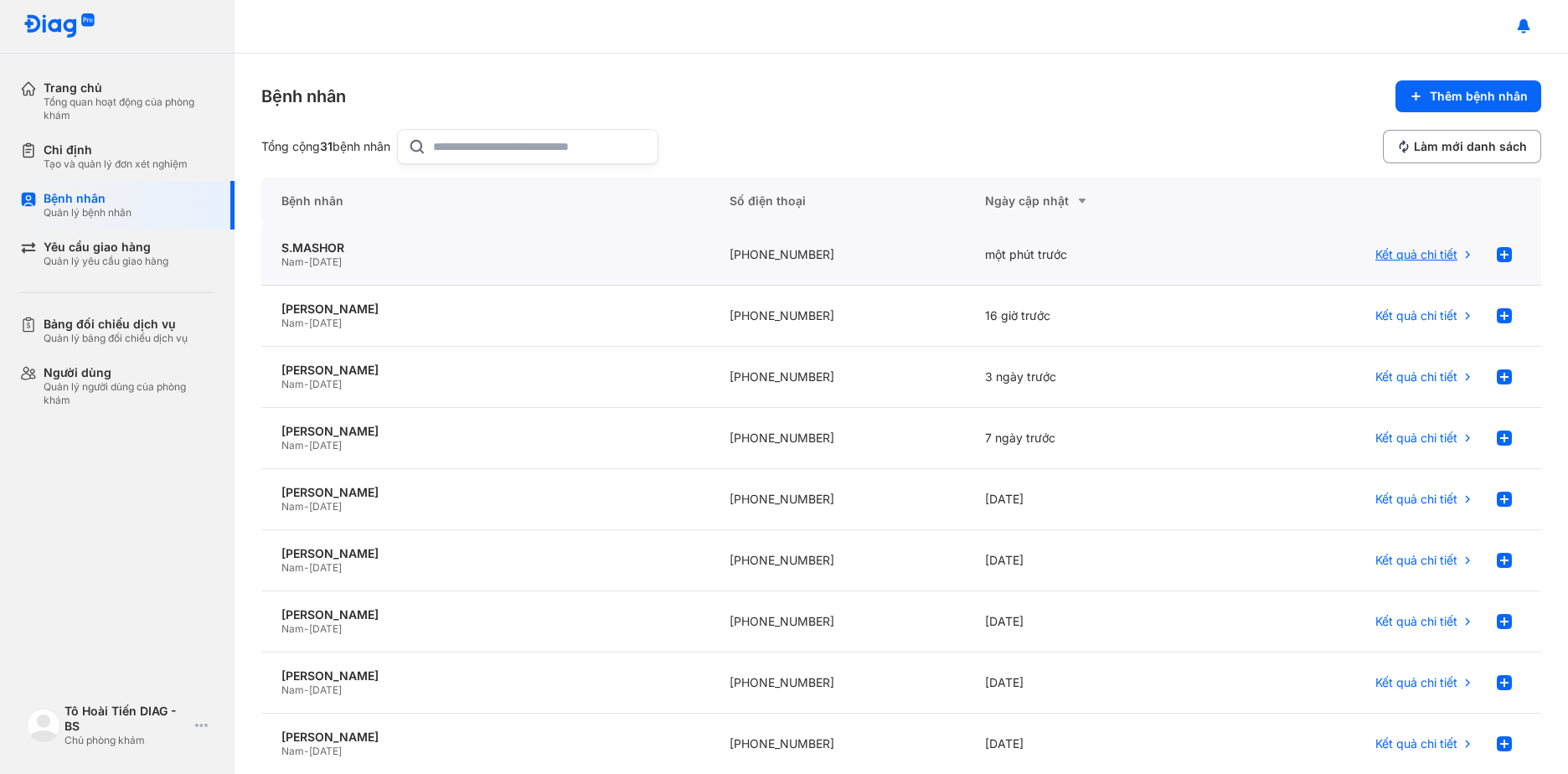
click at [1408, 254] on span "Kết quả chi tiết" at bounding box center [1416, 254] width 82 height 15
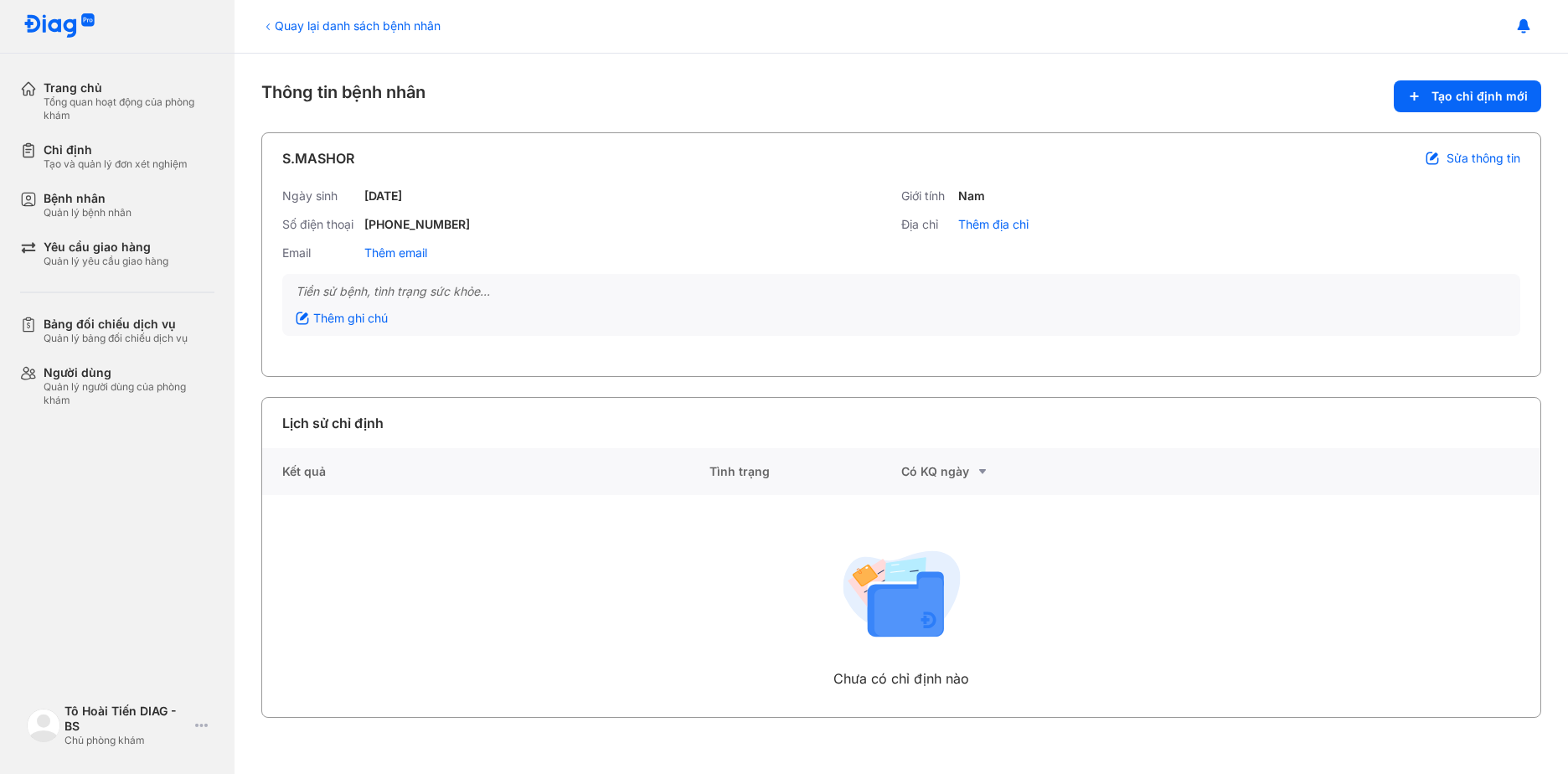
click at [911, 599] on use at bounding box center [900, 593] width 117 height 86
click at [131, 208] on div "Quản lý bệnh nhân" at bounding box center [87, 213] width 88 height 14
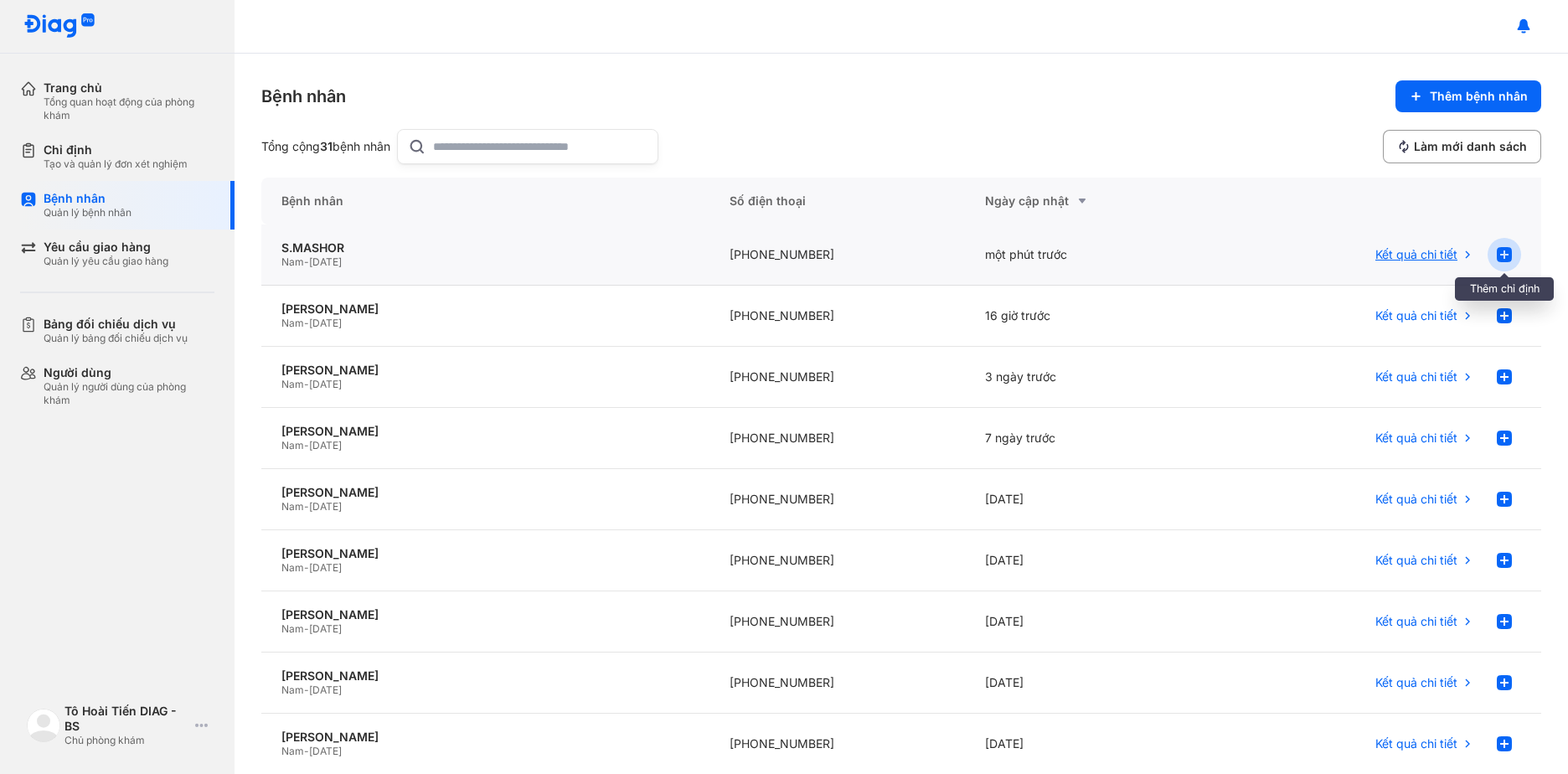
click at [1495, 254] on icon at bounding box center [1504, 254] width 20 height 20
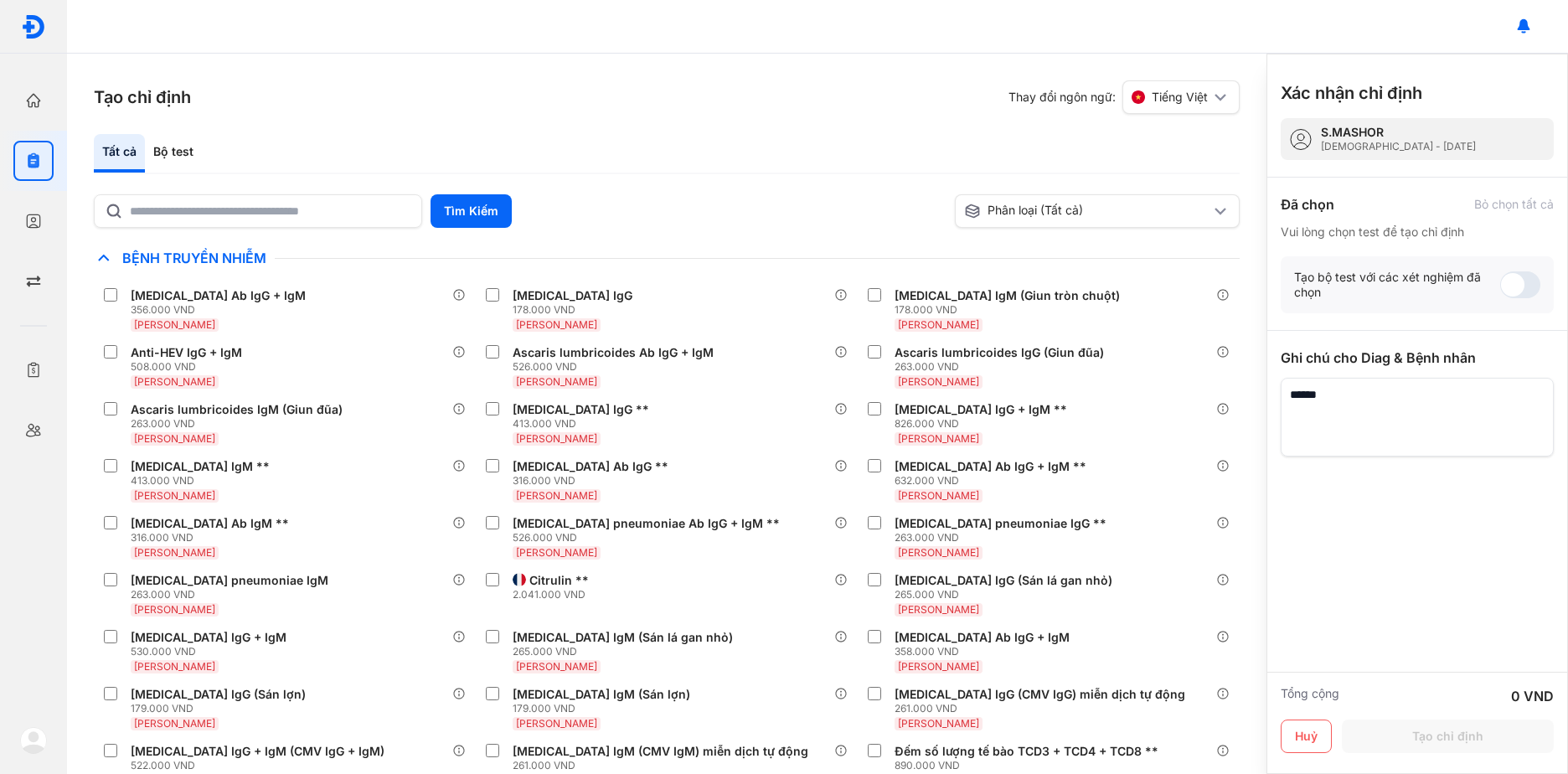
click at [1360, 145] on div "[DEMOGRAPHIC_DATA] - [DATE]" at bounding box center [1398, 146] width 155 height 14
click at [286, 214] on input "text" at bounding box center [271, 211] width 280 height 30
type input "**********"
click at [473, 214] on button "Tìm Kiếm" at bounding box center [471, 211] width 81 height 34
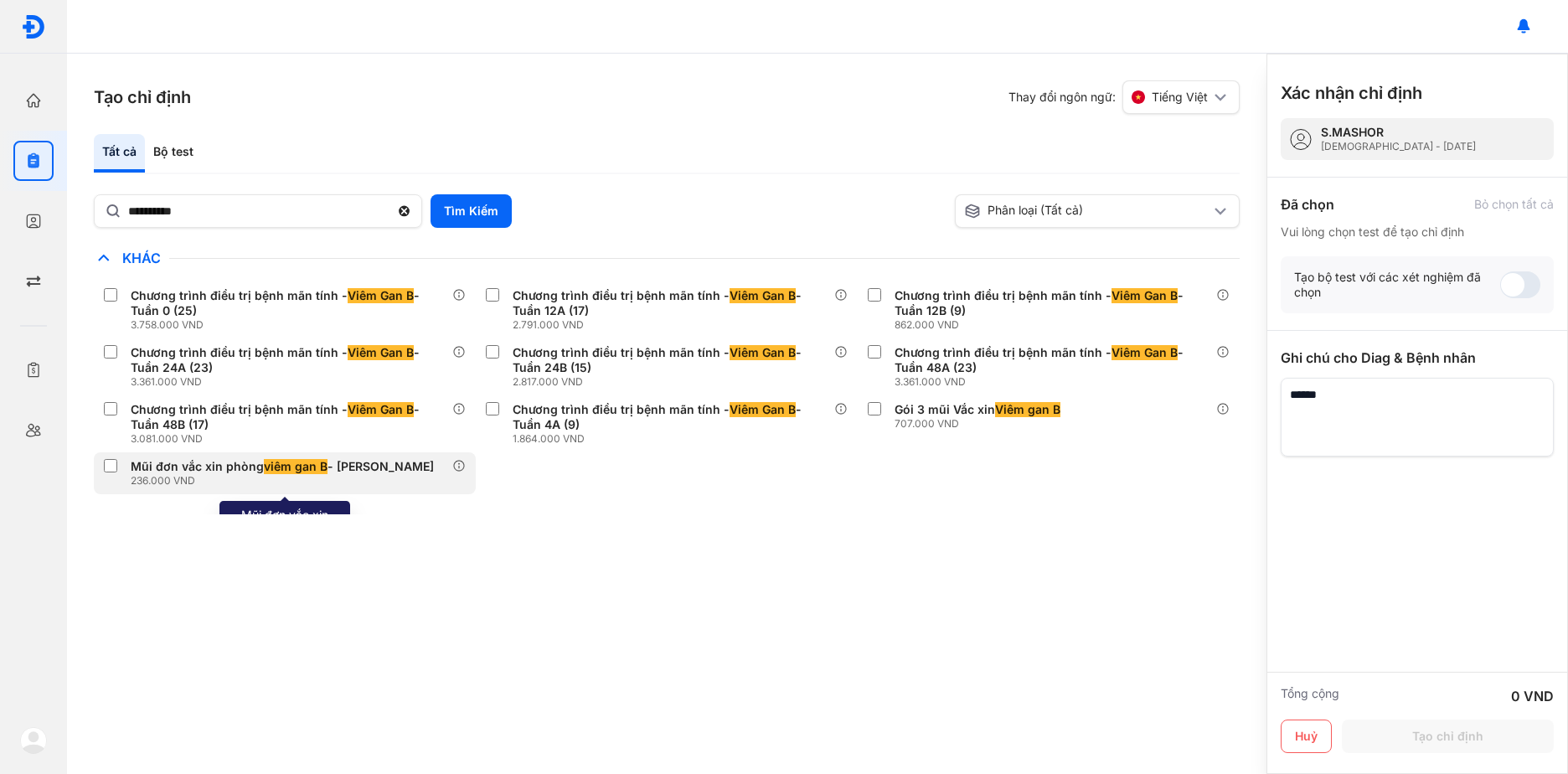
click at [241, 466] on div "Mũi đơn vắc xin phòng viêm gan B - Gene Hbvax" at bounding box center [283, 466] width 303 height 15
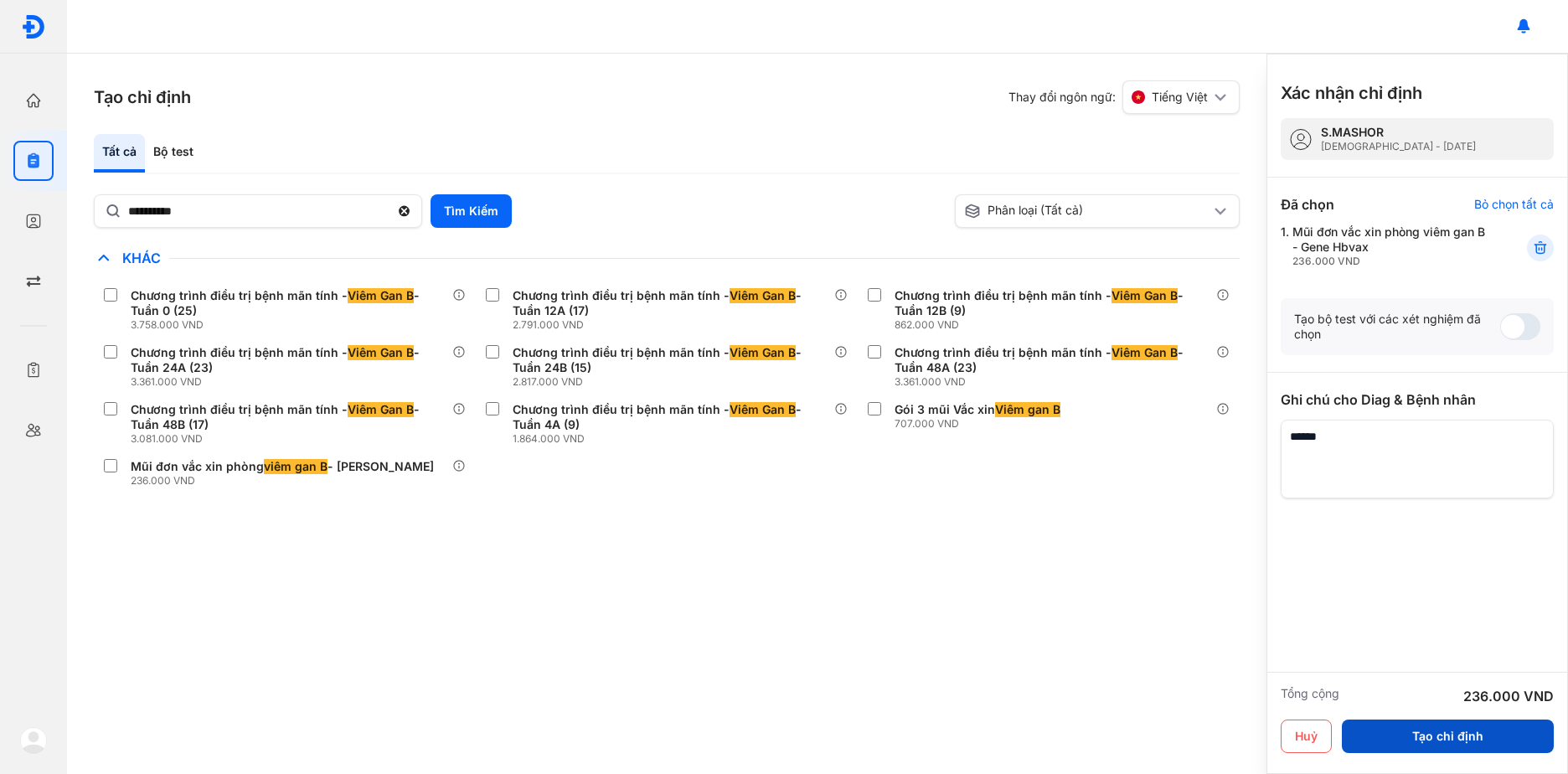
click at [1414, 729] on button "Tạo chỉ định" at bounding box center [1447, 736] width 212 height 34
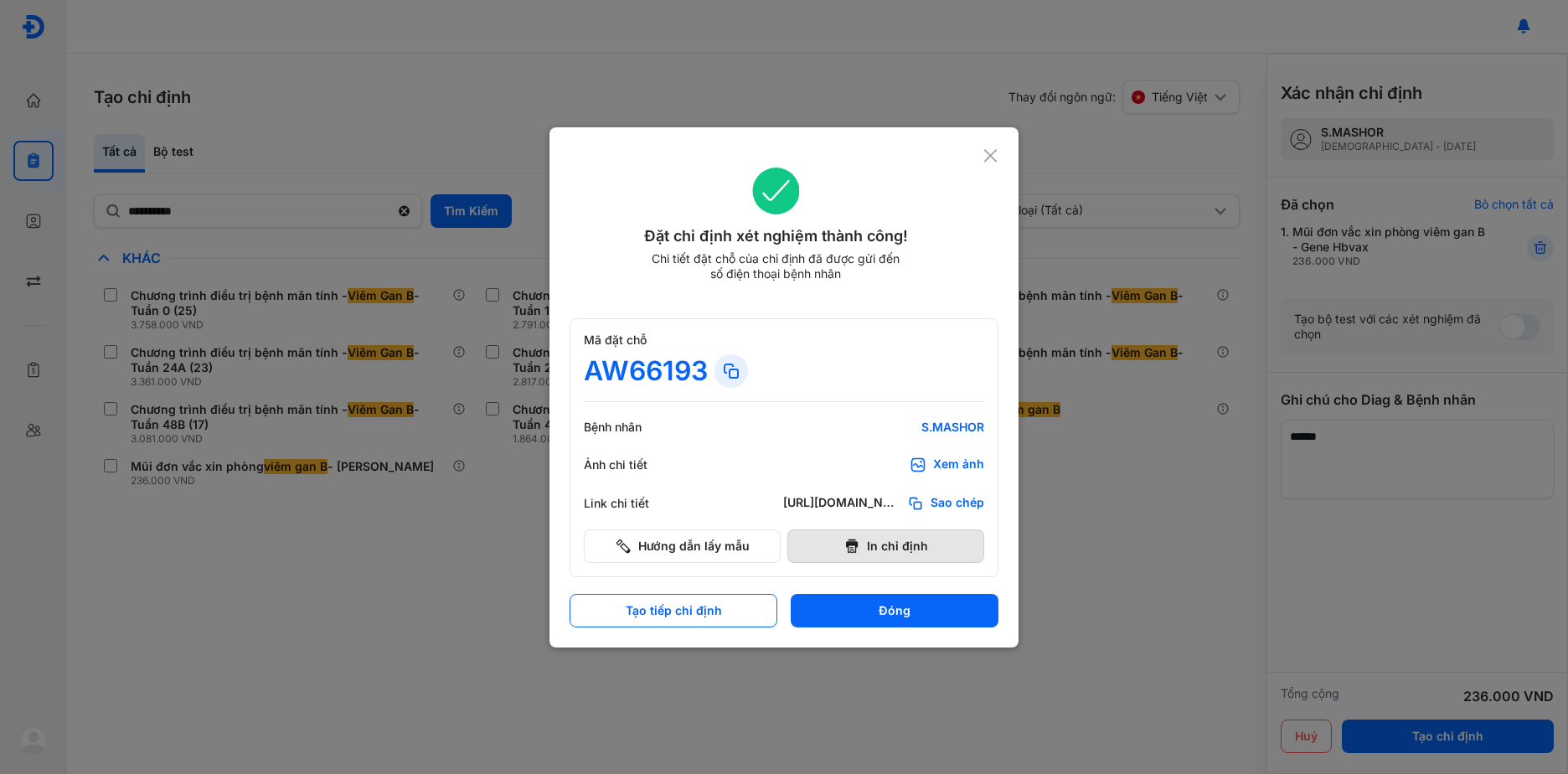
click at [870, 543] on button "In chỉ định" at bounding box center [886, 546] width 197 height 34
click at [839, 542] on button "In chỉ định" at bounding box center [886, 546] width 197 height 34
click at [858, 545] on use at bounding box center [851, 546] width 12 height 15
click at [928, 545] on button "In chỉ định" at bounding box center [886, 546] width 197 height 34
